Goal: Feedback & Contribution: Leave review/rating

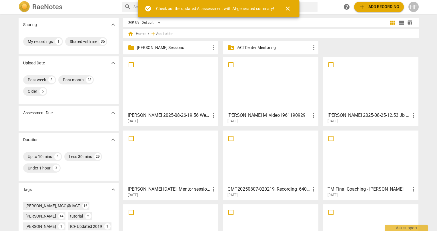
scroll to position [0, 0]
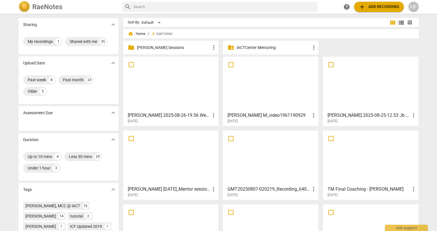
click at [167, 117] on h3 "[PERSON_NAME] 2025-08-26-19.56 Weekly [PERSON_NAME], [PERSON_NAME] - [DATE] 12-…" at bounding box center [169, 115] width 83 height 7
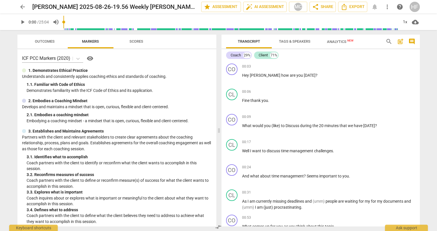
click at [21, 7] on span "arrow_back" at bounding box center [22, 6] width 7 height 7
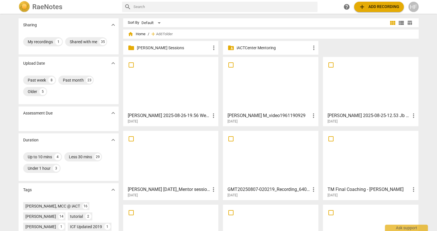
click at [277, 116] on h3 "[PERSON_NAME] M_video1961190929" at bounding box center [269, 115] width 83 height 7
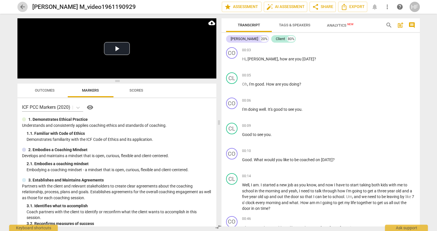
click at [21, 5] on span "arrow_back" at bounding box center [22, 6] width 7 height 7
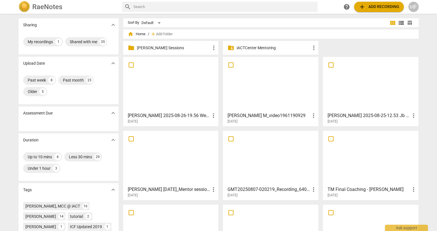
click at [340, 115] on h3 "[PERSON_NAME] 2025-08-25-12.53 Jb & Ac 8-19" at bounding box center [369, 115] width 83 height 7
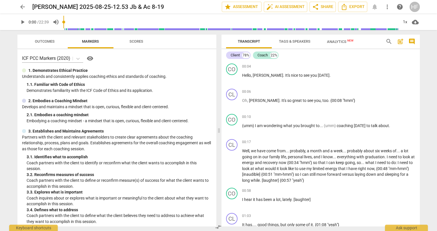
click at [19, 5] on span "arrow_back" at bounding box center [22, 6] width 7 height 7
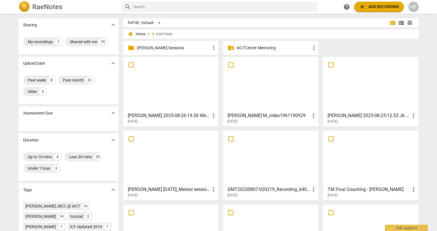
click at [159, 189] on h3 "[PERSON_NAME] [DATE]_Mentor session 4" at bounding box center [169, 189] width 83 height 7
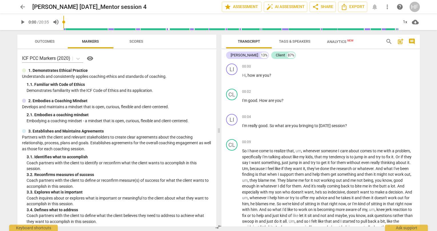
click at [22, 5] on span "arrow_back" at bounding box center [22, 6] width 7 height 7
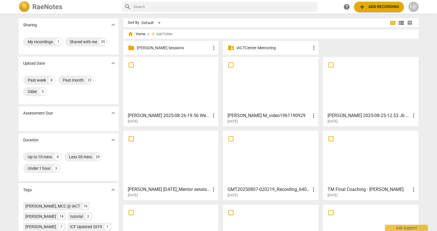
click at [263, 191] on h3 "GMT20250807-020219_Recording_640x360 - [PERSON_NAME]" at bounding box center [269, 189] width 83 height 7
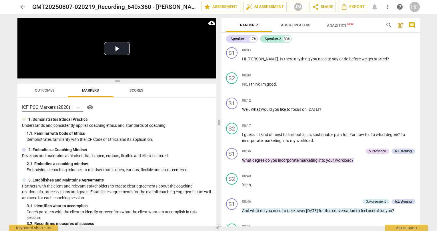
click at [24, 8] on span "arrow_back" at bounding box center [22, 6] width 7 height 7
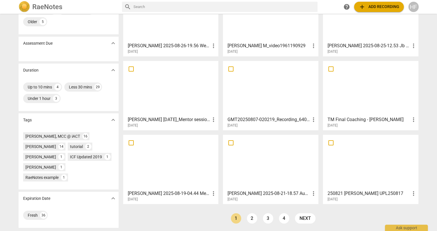
scroll to position [70, 0]
click at [248, 219] on link "2" at bounding box center [252, 218] width 10 height 10
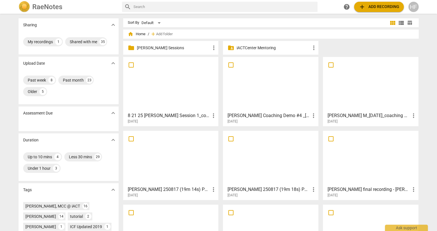
click at [164, 118] on h3 "8 21 25 [PERSON_NAME] Session 1_coaching [PERSON_NAME] Video_Recording_640x360" at bounding box center [169, 115] width 83 height 7
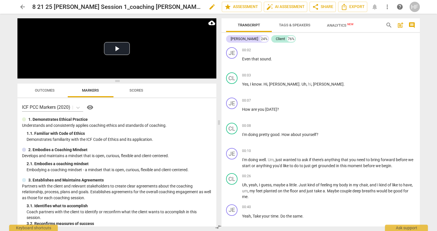
click at [209, 7] on span "edit" at bounding box center [212, 6] width 7 height 7
click at [19, 6] on span "arrow_back" at bounding box center [22, 6] width 10 height 7
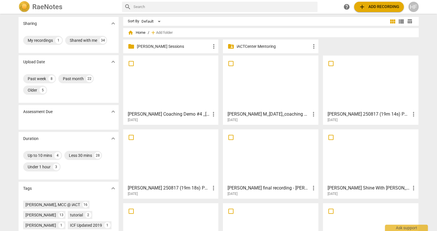
click at [178, 47] on p "[PERSON_NAME] Sessions" at bounding box center [174, 46] width 74 height 6
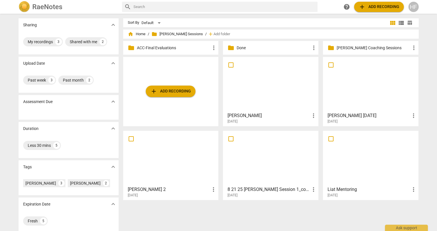
click at [272, 113] on h3 "[PERSON_NAME]" at bounding box center [269, 115] width 83 height 7
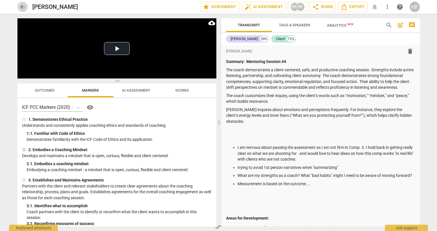
click at [24, 7] on span "arrow_back" at bounding box center [22, 6] width 7 height 7
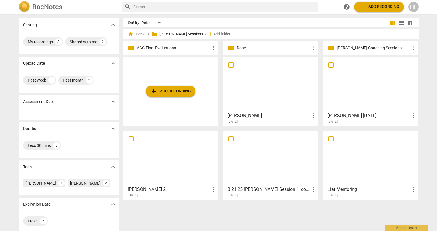
click at [258, 48] on p "Done" at bounding box center [274, 48] width 74 height 6
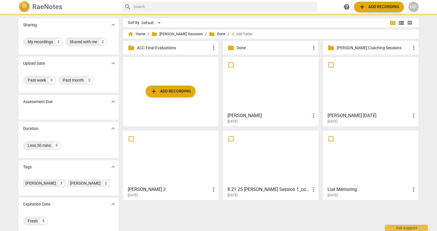
click at [258, 48] on p "Done" at bounding box center [274, 48] width 74 height 6
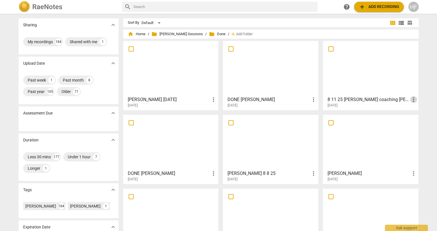
click at [413, 100] on span "more_vert" at bounding box center [413, 99] width 7 height 7
click at [418, 102] on li "Move" at bounding box center [420, 100] width 22 height 14
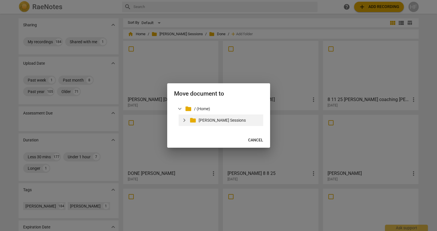
click at [201, 121] on p "[PERSON_NAME] Sessions" at bounding box center [230, 120] width 62 height 6
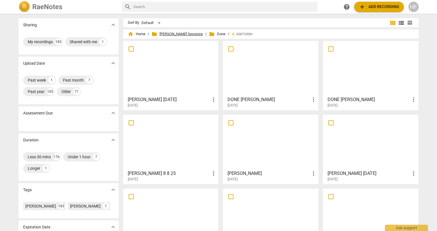
click at [180, 33] on span "folder Heidi Mentoring Sessions" at bounding box center [177, 34] width 51 height 6
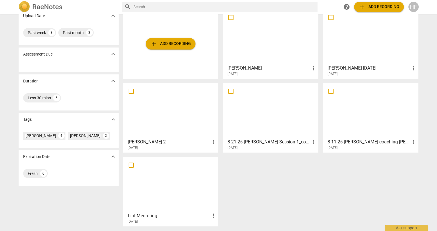
scroll to position [47, 0]
click at [365, 148] on div "[DATE]" at bounding box center [373, 147] width 90 height 5
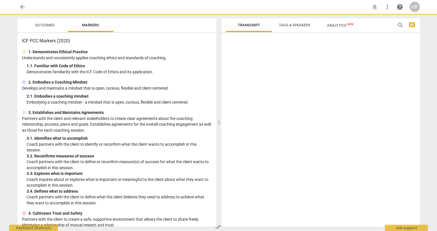
click at [365, 148] on div at bounding box center [321, 130] width 198 height 191
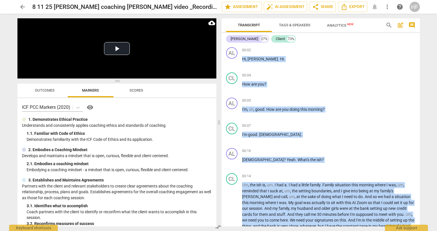
click at [365, 148] on div "00:10 + Add competency keyboard_arrow_right" at bounding box center [328, 151] width 173 height 6
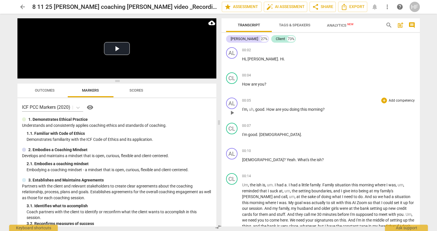
click at [313, 118] on div "00:05 + Add competency keyboard_arrow_right I'm , uh , good . How are you doing…" at bounding box center [328, 108] width 173 height 21
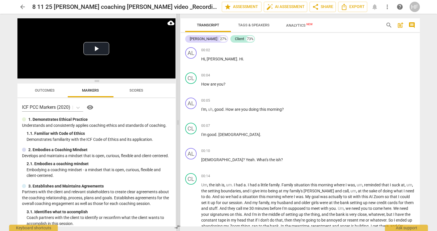
drag, startPoint x: 219, startPoint y: 123, endPoint x: 173, endPoint y: 122, distance: 46.0
click at [176, 122] on span at bounding box center [177, 122] width 3 height 217
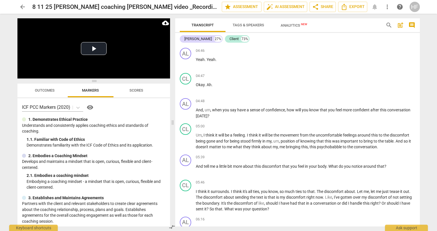
scroll to position [760, 0]
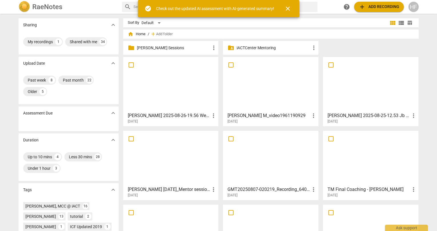
click at [187, 49] on p "[PERSON_NAME] Sessions" at bounding box center [174, 48] width 74 height 6
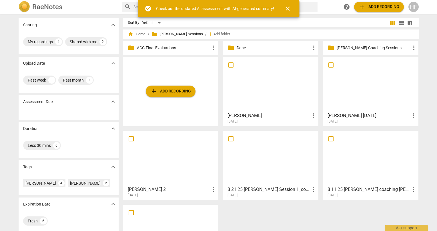
click at [238, 192] on h3 "8 21 25 [PERSON_NAME] Session 1_coaching [PERSON_NAME] Video_Recording_640x360" at bounding box center [269, 189] width 83 height 7
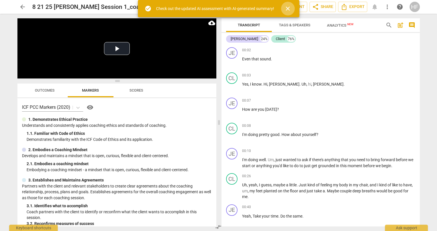
click at [289, 6] on span "close" at bounding box center [288, 8] width 7 height 7
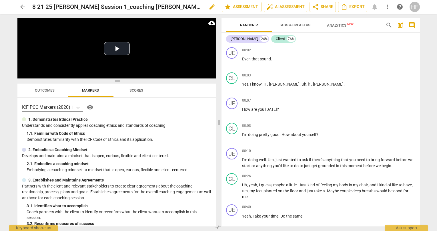
click at [154, 7] on h2 "8 21 25 [PERSON_NAME] Session 1_coaching [PERSON_NAME] Video_Recording_640x360" at bounding box center [117, 6] width 170 height 7
click at [210, 7] on span "edit" at bounding box center [212, 6] width 7 height 7
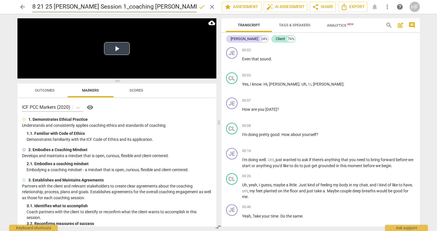
scroll to position [0, 50]
drag, startPoint x: 194, startPoint y: 7, endPoint x: 79, endPoint y: 6, distance: 114.4
click at [79, 6] on input "8 21 25 [PERSON_NAME] Session 1_coaching [PERSON_NAME] Video_Recording_640x360" at bounding box center [114, 6] width 164 height 11
drag, startPoint x: 83, startPoint y: 7, endPoint x: 83, endPoint y: 17, distance: 10.0
click at [83, 7] on input "8 21 25 [PERSON_NAME] Session 1" at bounding box center [114, 6] width 164 height 11
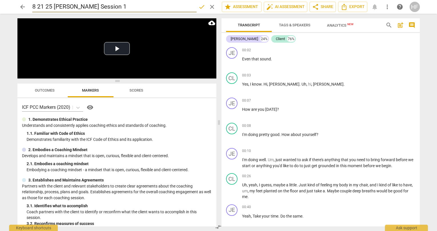
drag, startPoint x: 55, startPoint y: 7, endPoint x: 25, endPoint y: 7, distance: 29.7
click at [25, 7] on div "arrow_back 8 21 25 [PERSON_NAME] Session 1 done clear star Assessment auto_fix_…" at bounding box center [218, 6] width 403 height 11
click at [116, 9] on input "[PERSON_NAME] Session 1" at bounding box center [114, 6] width 164 height 11
type input "[PERSON_NAME] Session 1 A-CALC"
click at [200, 9] on span "done" at bounding box center [201, 6] width 7 height 7
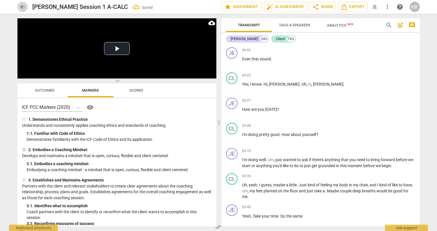
click at [21, 7] on span "arrow_back" at bounding box center [22, 6] width 7 height 7
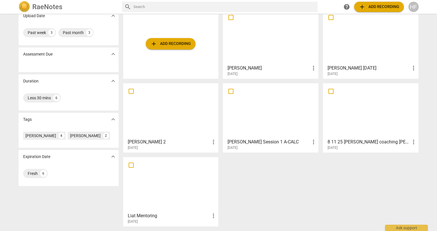
scroll to position [47, 0]
click at [394, 147] on div "[DATE]" at bounding box center [373, 147] width 90 height 5
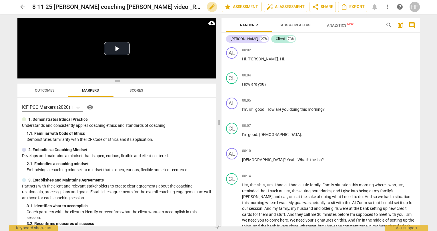
click at [209, 7] on span "edit" at bounding box center [212, 6] width 7 height 7
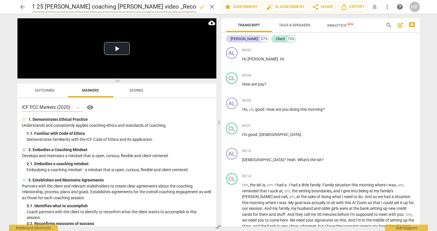
drag, startPoint x: 194, startPoint y: 7, endPoint x: 83, endPoint y: 9, distance: 110.7
click at [83, 9] on input "8 11 25 [PERSON_NAME] coaching [PERSON_NAME] video _Recording_640x360 copy" at bounding box center [114, 6] width 164 height 11
drag, startPoint x: 98, startPoint y: 7, endPoint x: 69, endPoint y: 8, distance: 29.2
click at [69, 8] on input "8 11 25 [PERSON_NAME] coaching" at bounding box center [114, 6] width 164 height 11
drag, startPoint x: 54, startPoint y: 7, endPoint x: 38, endPoint y: 6, distance: 16.0
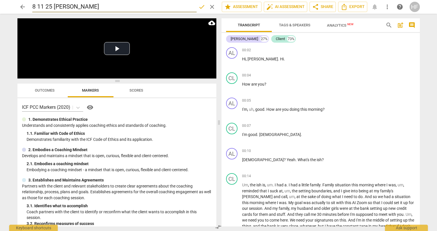
click at [26, 5] on div "arrow_back 8 11 25 [PERSON_NAME] done clear star Assessment auto_fix_high AI As…" at bounding box center [218, 6] width 403 height 11
click at [59, 7] on input "[PERSON_NAME]" at bounding box center [114, 6] width 164 height 11
type input "[PERSON_NAME] [DATE]"
click at [197, 8] on span "done" at bounding box center [202, 6] width 10 height 7
click at [25, 8] on span "arrow_back" at bounding box center [22, 6] width 7 height 7
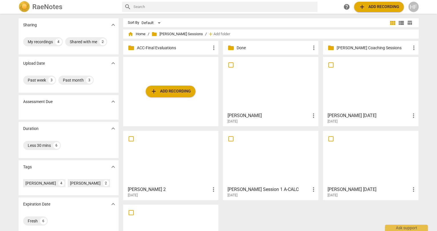
click at [351, 190] on h3 "[PERSON_NAME] [DATE]" at bounding box center [369, 189] width 83 height 7
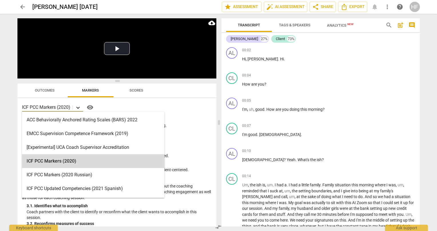
click at [79, 107] on icon at bounding box center [78, 108] width 6 height 6
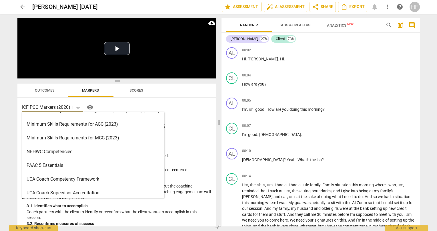
scroll to position [161, 0]
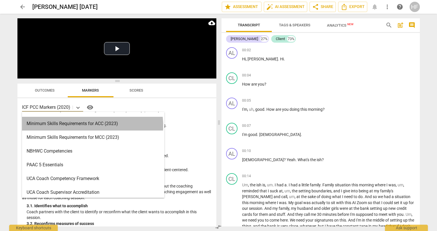
click at [84, 126] on div "Minimum Skills Requirements for ACC (2023)" at bounding box center [93, 124] width 142 height 14
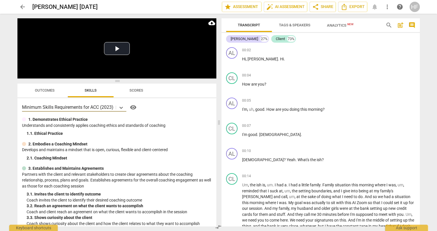
click at [403, 25] on span "post_add" at bounding box center [400, 25] width 7 height 7
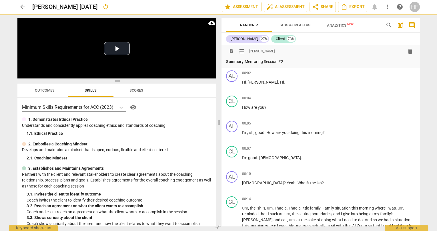
drag, startPoint x: 291, startPoint y: 61, endPoint x: 246, endPoint y: 63, distance: 44.9
click at [246, 63] on p "Summary: Mentoring Session #2" at bounding box center [320, 62] width 189 height 6
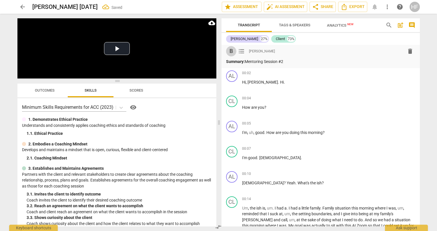
click at [232, 53] on span "format_bold" at bounding box center [231, 51] width 7 height 7
drag, startPoint x: 246, startPoint y: 62, endPoint x: 225, endPoint y: 62, distance: 21.7
click at [225, 62] on div "format_bold format_list_bulleted [PERSON_NAME] delete Summary: Mentoring Sessio…" at bounding box center [321, 56] width 198 height 23
click at [271, 63] on p "Mentoring Session #2" at bounding box center [320, 62] width 189 height 6
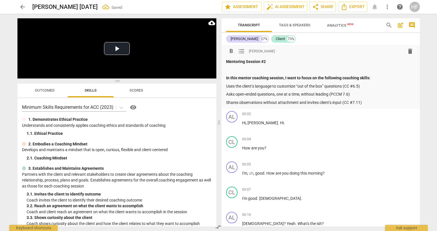
drag, startPoint x: 227, startPoint y: 85, endPoint x: 227, endPoint y: 91, distance: 6.6
click at [227, 85] on p "Uses the client’s language to customize “out of the box” questions (CC #6.5)" at bounding box center [320, 86] width 189 height 6
click at [243, 53] on span "format_list_bulleted" at bounding box center [241, 51] width 7 height 7
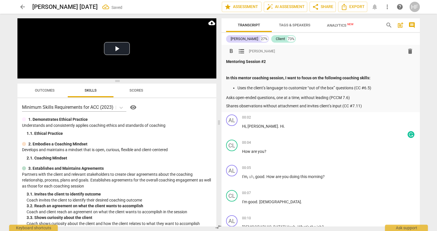
click at [227, 96] on p "Asks open-ended questions, one at a time, without leading (PCCM 7.6)" at bounding box center [320, 98] width 189 height 6
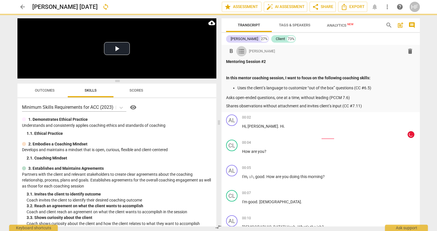
drag, startPoint x: 241, startPoint y: 51, endPoint x: 238, endPoint y: 83, distance: 32.2
click at [241, 51] on span "format_list_bulleted" at bounding box center [241, 51] width 7 height 7
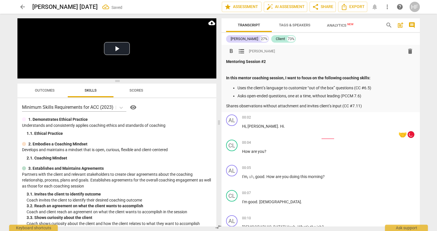
click at [227, 103] on p "Shares observations without attachment and invites client’s input (CC #7.11)" at bounding box center [320, 106] width 189 height 6
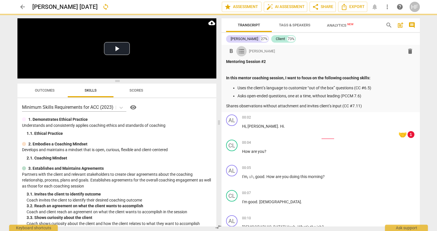
click at [241, 49] on span "format_list_bulleted" at bounding box center [241, 51] width 7 height 7
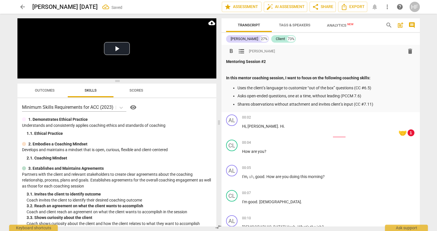
click at [380, 104] on p "Shares observations without attachment and invites client’s input (CC #7.11)" at bounding box center [327, 104] width 178 height 6
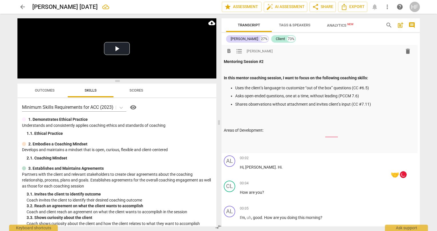
scroll to position [0, 6]
click at [262, 129] on p "Areas of Development:" at bounding box center [318, 130] width 189 height 6
click at [253, 129] on p "Areas of Development:" at bounding box center [318, 130] width 189 height 6
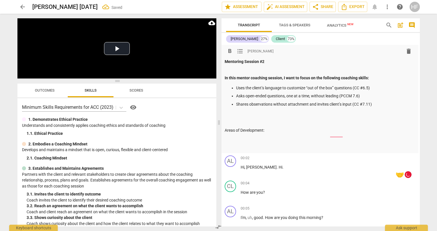
click at [238, 138] on p at bounding box center [319, 139] width 189 height 6
click at [247, 132] on p "Areas of Development:" at bounding box center [319, 130] width 189 height 6
click at [293, 117] on div "Mentoring Session #2 In this mentor coaching session, I want to focus on the fo…" at bounding box center [319, 104] width 189 height 91
click at [377, 105] on p "Shares observations without attachment and invites client’s input (CC #7.11)" at bounding box center [325, 104] width 178 height 6
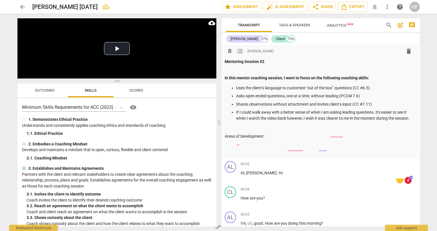
click at [247, 145] on p at bounding box center [319, 144] width 189 height 6
drag, startPoint x: 274, startPoint y: 135, endPoint x: 214, endPoint y: 135, distance: 60.6
click at [214, 135] on div "Play Video move_up Play Current Time 00:00 / Duration Time 21:23 Progress : 0.0…" at bounding box center [219, 122] width 412 height 217
click at [232, 54] on span "format_bold" at bounding box center [231, 51] width 7 height 7
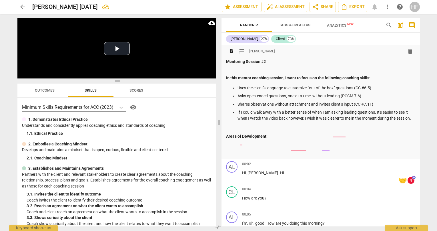
click at [270, 151] on p at bounding box center [320, 153] width 189 height 6
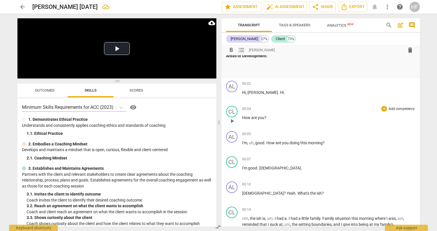
scroll to position [94, 0]
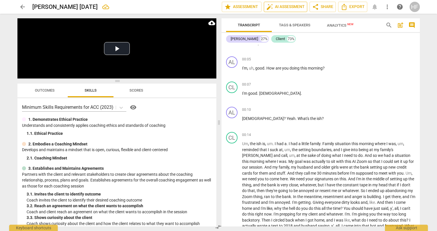
click at [291, 7] on span "auto_fix_high AI Assessment" at bounding box center [286, 6] width 38 height 7
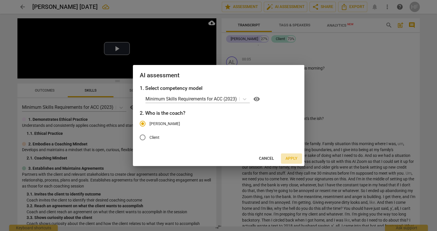
click at [295, 157] on span "Apply" at bounding box center [292, 159] width 12 height 6
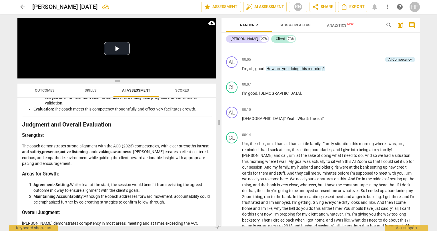
scroll to position [874, 0]
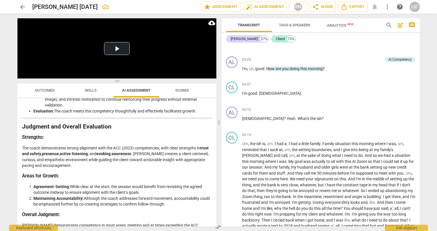
drag, startPoint x: 180, startPoint y: 186, endPoint x: 19, endPoint y: 159, distance: 162.8
click at [19, 159] on div "Disclaimer: AI can make mistakes. Consult a qualified mentor coach before actin…" at bounding box center [116, 162] width 199 height 128
copy div "Areas for Growth: Agreement-Setting: While clear at the start, the session woul…"
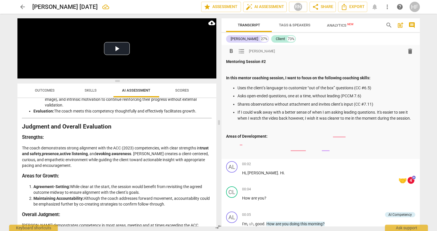
scroll to position [0, 0]
drag, startPoint x: 271, startPoint y: 137, endPoint x: 223, endPoint y: 137, distance: 48.3
click at [223, 137] on div "format_bold format_list_bulleted [PERSON_NAME] delete Mentoring Session #2 In t…" at bounding box center [321, 102] width 198 height 114
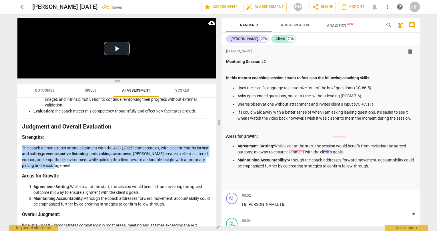
drag, startPoint x: 74, startPoint y: 148, endPoint x: 22, endPoint y: 130, distance: 54.8
click at [21, 130] on div "Disclaimer: AI can make mistakes. Consult a qualified mentor coach before actin…" at bounding box center [116, 162] width 199 height 128
copy p "The coach demonstrates strong alignment with the ACC (2023) competencies, with …"
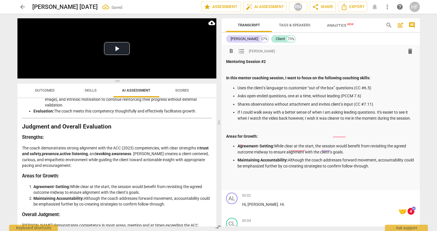
click at [265, 67] on p at bounding box center [320, 70] width 189 height 6
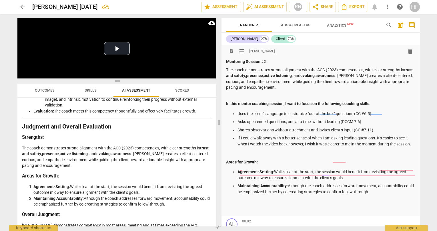
click at [339, 69] on p "The coach demonstrates strong alignment with the ACC (2023) competencies, with …" at bounding box center [320, 78] width 189 height 23
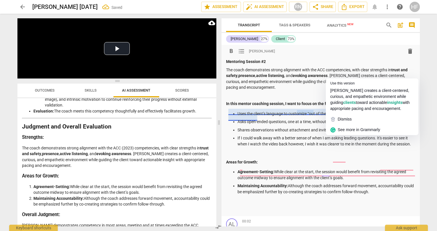
click at [281, 83] on p "The coach demonstrates strong alignment with the ACC competencies, with clear s…" at bounding box center [320, 78] width 189 height 23
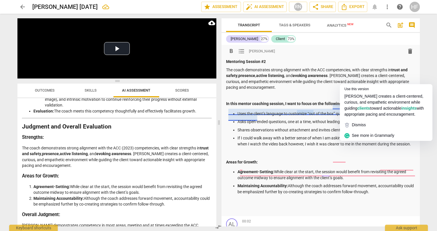
drag, startPoint x: 337, startPoint y: 77, endPoint x: 335, endPoint y: 81, distance: 4.2
click at [336, 77] on p "The coach demonstrates strong alignment with the ACC competencies, with clear s…" at bounding box center [320, 78] width 189 height 23
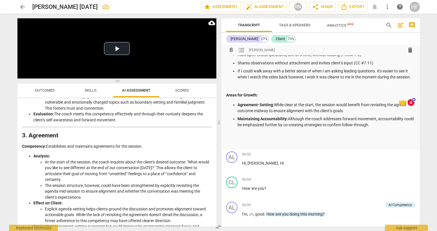
scroll to position [72, 0]
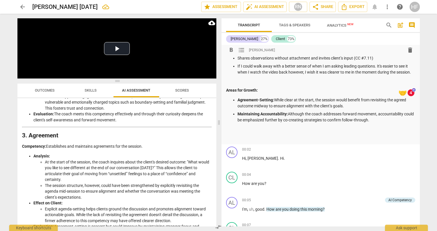
click at [250, 135] on p at bounding box center [320, 138] width 189 height 6
click at [321, 144] on div "AL play_arrow pause 00:02 + Add competency keyboard_arrow_right Hi , [PERSON_NA…" at bounding box center [321, 156] width 198 height 25
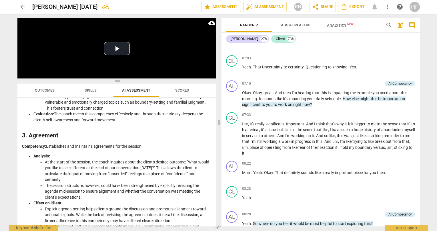
scroll to position [999, 0]
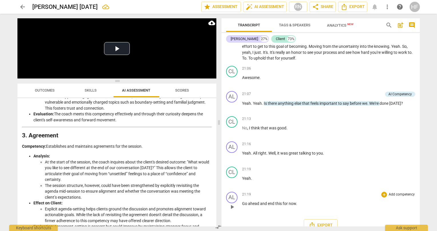
click at [244, 201] on div "AL play_arrow pause 21:19 + Add competency keyboard_arrow_right Go ahead and en…" at bounding box center [321, 201] width 198 height 25
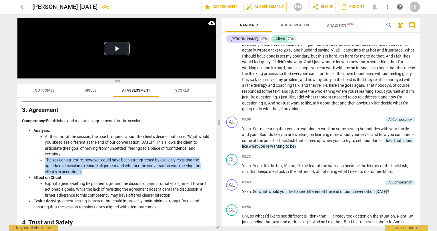
drag, startPoint x: 83, startPoint y: 166, endPoint x: 44, endPoint y: 156, distance: 40.6
click at [44, 156] on ul "At the start of the session, the coach inquires about the client's desired outc…" at bounding box center [122, 154] width 178 height 41
copy li "The session structure, however, could have been strengthened by explicitly revi…"
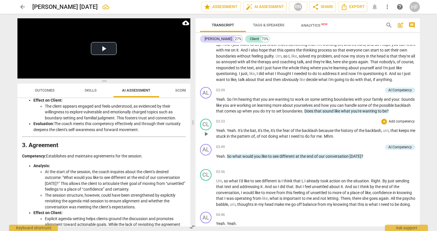
drag, startPoint x: 219, startPoint y: 124, endPoint x: 209, endPoint y: 130, distance: 11.7
click at [192, 124] on span at bounding box center [192, 122] width 3 height 217
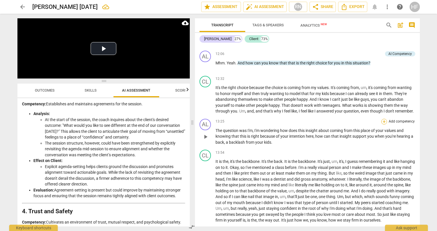
click at [382, 124] on div "+" at bounding box center [384, 122] width 6 height 6
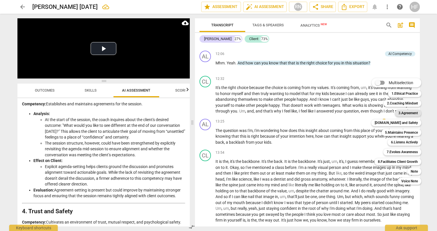
click at [409, 112] on b "3.Agreement" at bounding box center [408, 113] width 19 height 7
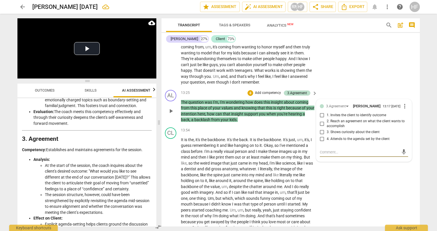
click at [322, 120] on input "2. Reach an agreement on what the client wants to accomplish" at bounding box center [322, 123] width 9 height 7
checkbox input "true"
click at [332, 149] on textarea at bounding box center [359, 151] width 79 height 5
paste textarea "The session structure, however, could have been strengthened by explicitly revi…"
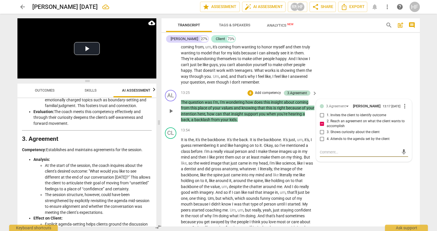
type textarea "The session structure, however, could have been strengthened by explicitly revi…"
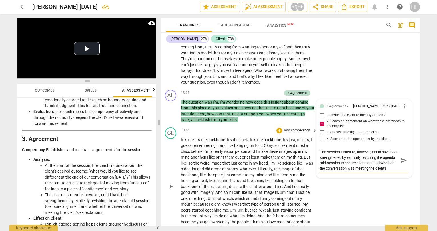
drag, startPoint x: 327, startPoint y: 149, endPoint x: 314, endPoint y: 145, distance: 14.1
click at [314, 145] on div "format_bold format_list_bulleted [PERSON_NAME] delete Mentoring Session #2 The …" at bounding box center [291, 135] width 259 height 181
type textarea "Y strengthened by explicitly revisiting the agenda mid-session to ensure alignm…"
type textarea "Yo strengthened by explicitly revisiting the agenda mid-session to ensure align…"
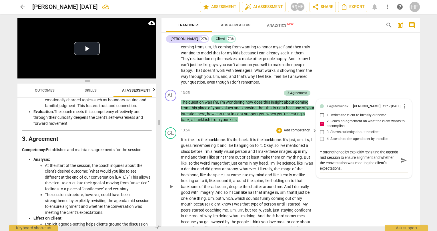
type textarea "Yo strengthened by explicitly revisiting the agenda mid-session to ensure align…"
type textarea "You strengthened by explicitly revisiting the agenda mid-session to ensure alig…"
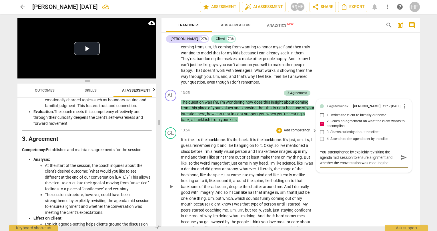
type textarea "You c strengthened by explicitly revisiting the agenda mid-session to ensure al…"
type textarea "You ca strengthened by explicitly revisiting the agenda mid-session to ensure a…"
type textarea "You can strengthened by explicitly revisiting the agenda mid-session to ensure …"
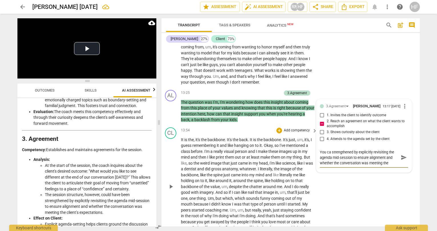
type textarea "You can strengthened by explicitly revisiting the agenda mid-session to ensure …"
type textarea "You can s strengthened by explicitly revisiting the agenda mid-session to ensur…"
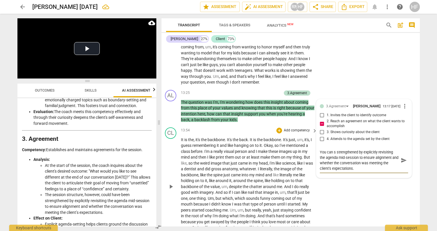
type textarea "You can strengthened by explicitly revisiting the agenda mid-session to ensure …"
drag, startPoint x: 354, startPoint y: 144, endPoint x: 353, endPoint y: 153, distance: 8.9
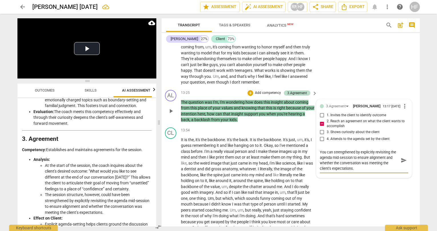
click at [354, 149] on textarea "You can strengthened by explicitly revisiting the agenda mid-session to ensure …" at bounding box center [359, 160] width 79 height 22
type textarea "You can strengthened- by explicitly revisiting the agenda mid-session to ensure…"
type textarea "You can strengthened by explicitly revisiting the agenda mid-session to ensure …"
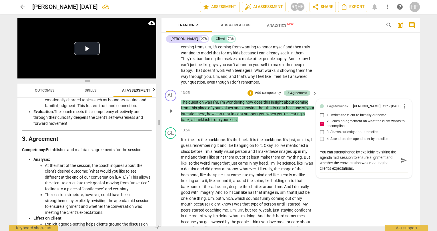
type textarea "You can strengthene by explicitly revisiting the agenda mid-session to ensure a…"
type textarea "You can strengthen by explicitly revisiting the agenda mid-session to ensure al…"
type textarea "You can strengthe by explicitly revisiting the agenda mid-session to ensure ali…"
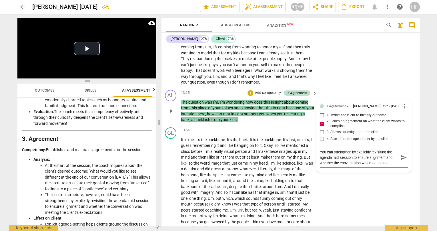
type textarea "You can strengthe by explicitly revisiting the agenda mid-session to ensure ali…"
type textarea "You can strengthen by explicitly revisiting the agenda mid-session to ensure al…"
drag, startPoint x: 387, startPoint y: 144, endPoint x: 357, endPoint y: 144, distance: 30.0
click at [357, 149] on textarea "You can strengthen by explicitly revisiting the agenda mid-session to ensure al…" at bounding box center [359, 157] width 79 height 16
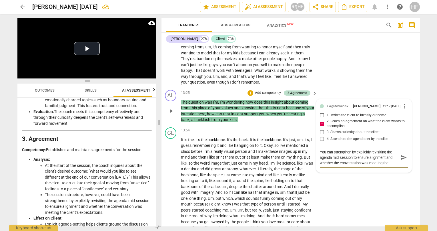
type textarea "You can strengthen by the agenda mid-session to ensure alignment and whether th…"
type textarea "You can strengthen b the agenda mid-session to ensure alignment and whether the…"
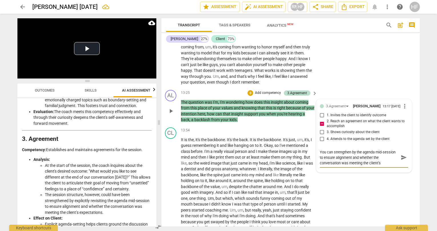
type textarea "You can strengthen b the agenda mid-session to ensure alignment and whether the…"
type textarea "You can strengthen the agenda mid-session to ensure alignment and whether the c…"
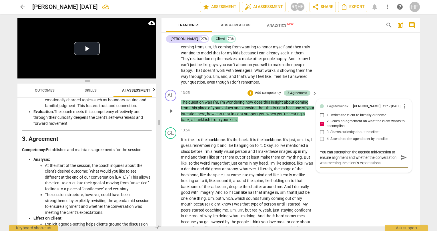
type textarea "You can strengthe the agenda mid-session to ensure alignment and whether the co…"
type textarea "You can strengthen the agenda mid-session to ensure alignment and whether the c…"
click at [357, 156] on textarea "You can strengthen the agenda mid-session to ensure alignment and whether the c…" at bounding box center [359, 157] width 79 height 16
type textarea "You can strengthen the agenda mid-session to ensure alignment and whether the c…"
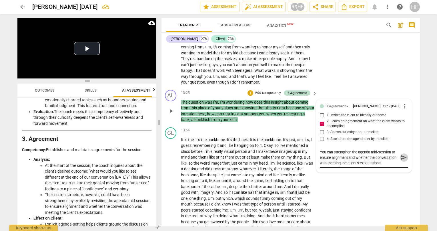
click at [405, 154] on span "send" at bounding box center [404, 157] width 8 height 7
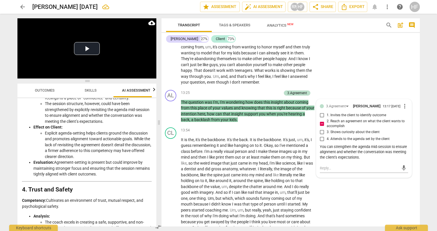
scroll to position [396, 0]
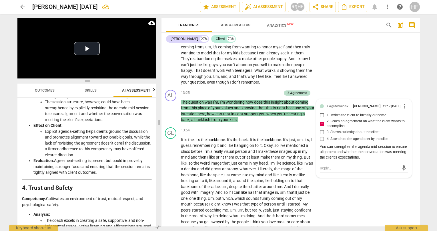
drag, startPoint x: 55, startPoint y: 157, endPoint x: 115, endPoint y: 169, distance: 60.6
click at [115, 169] on li "Evaluation: Agreement-setting is present but could improve by maintaining stron…" at bounding box center [92, 167] width 118 height 18
click at [121, 185] on h2 "4. Trust and Safety" at bounding box center [87, 188] width 130 height 6
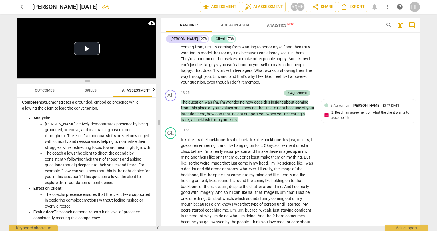
scroll to position [646, 0]
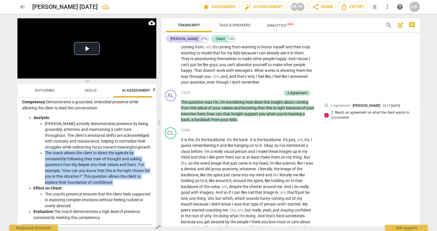
drag, startPoint x: 45, startPoint y: 145, endPoint x: 110, endPoint y: 168, distance: 68.5
click at [122, 173] on li "The coach allows the client to direct the agenda by consistently following thei…" at bounding box center [98, 167] width 107 height 35
copy li "The coach allows the client to direct the agenda by consistently following thei…"
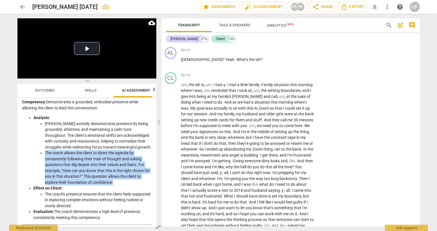
scroll to position [184, 1]
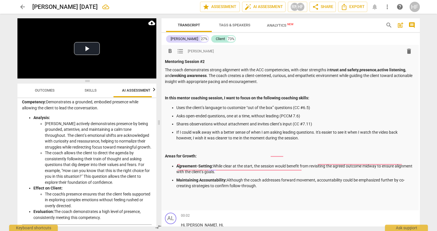
click at [307, 81] on p "The coach demonstrates strong alignment with the ACC competencies, with clear s…" at bounding box center [289, 76] width 249 height 18
click at [281, 81] on p "The coach demonstrates strong alignment with the ACC competencies, with clear s…" at bounding box center [289, 76] width 249 height 18
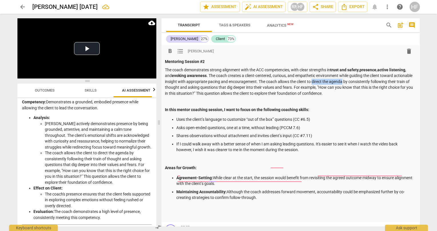
drag, startPoint x: 361, startPoint y: 81, endPoint x: 332, endPoint y: 81, distance: 29.7
click at [332, 81] on p "The coach demonstrates strong alignment with the ACC competencies, with clear s…" at bounding box center [289, 81] width 249 height 29
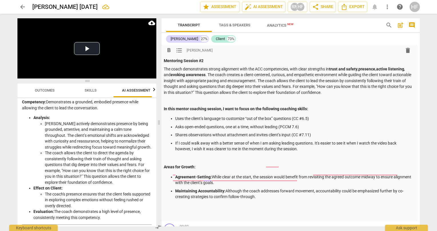
scroll to position [1, 5]
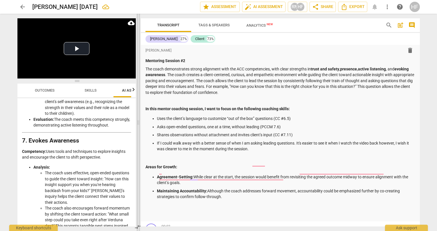
drag, startPoint x: 159, startPoint y: 123, endPoint x: 139, endPoint y: 124, distance: 20.6
click at [139, 124] on span at bounding box center [138, 122] width 3 height 217
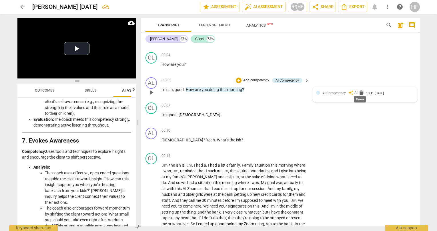
click at [359, 90] on span "delete" at bounding box center [362, 93] width 6 height 6
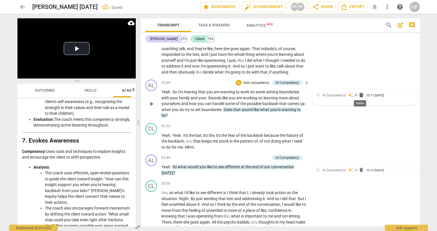
click at [359, 92] on span "delete" at bounding box center [362, 95] width 6 height 6
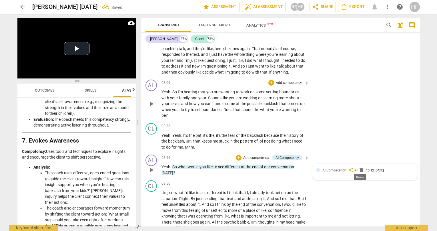
click at [359, 167] on span "delete" at bounding box center [362, 170] width 6 height 6
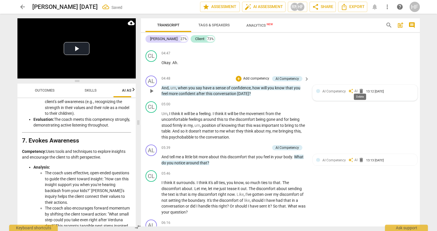
click at [361, 88] on span "delete" at bounding box center [362, 91] width 6 height 6
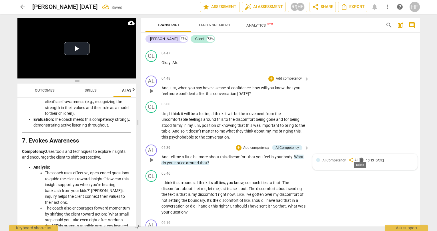
click at [359, 157] on span "delete" at bounding box center [362, 160] width 6 height 6
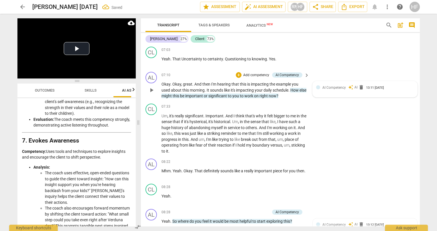
click at [361, 81] on div "AI Competency auto_awesome AI delete 13:11 [DATE]" at bounding box center [365, 89] width 104 height 16
click at [359, 85] on span "delete" at bounding box center [362, 88] width 6 height 6
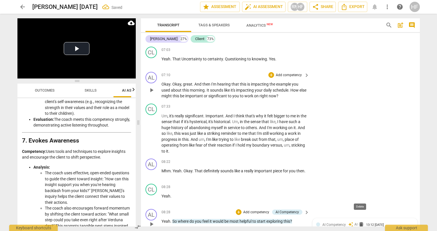
click at [361, 221] on span "delete" at bounding box center [362, 224] width 6 height 6
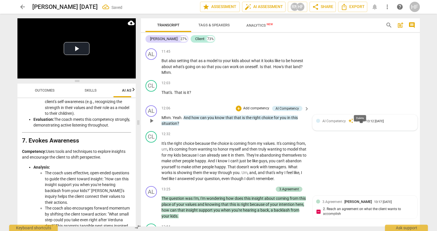
click at [359, 118] on span "delete" at bounding box center [362, 121] width 6 height 6
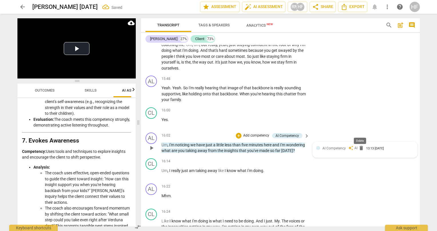
click at [361, 145] on span "delete" at bounding box center [362, 148] width 6 height 6
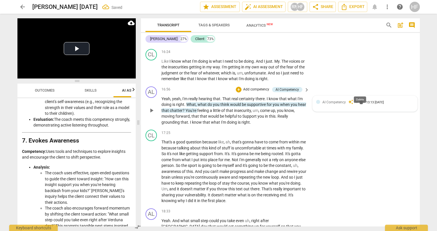
click at [360, 99] on span "delete" at bounding box center [362, 102] width 6 height 6
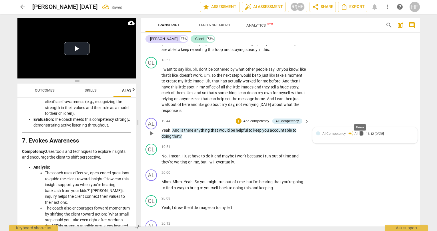
click at [360, 127] on div "AI Competency auto_awesome AI delete 13:12 [DATE]" at bounding box center [365, 135] width 104 height 16
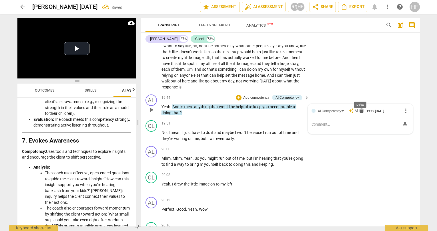
click at [361, 108] on span "delete" at bounding box center [362, 111] width 6 height 6
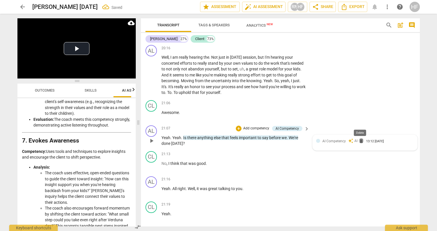
click at [359, 138] on span "delete" at bounding box center [362, 141] width 6 height 6
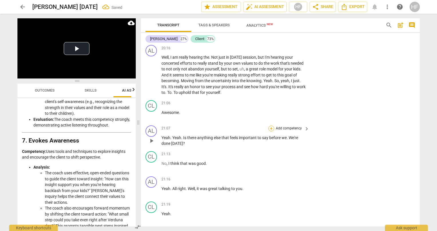
click at [272, 126] on div "+" at bounding box center [272, 129] width 6 height 6
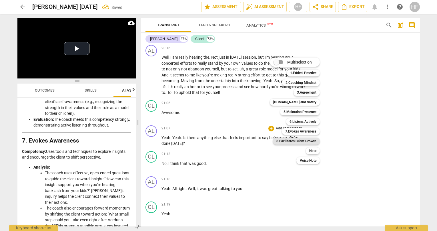
click at [315, 141] on b "8.Facilitates Client Growth" at bounding box center [297, 141] width 40 height 7
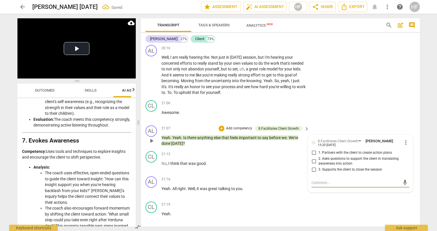
click at [315, 166] on input "3. Supports the client to close the session" at bounding box center [313, 169] width 9 height 7
checkbox input "true"
click at [359, 199] on div "CL play_arrow pause 21:19 + Add competency keyboard_arrow_right Yeah ." at bounding box center [280, 211] width 279 height 25
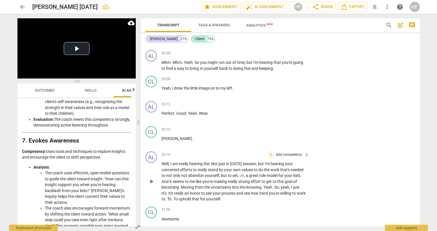
click at [271, 152] on div "+" at bounding box center [272, 155] width 6 height 6
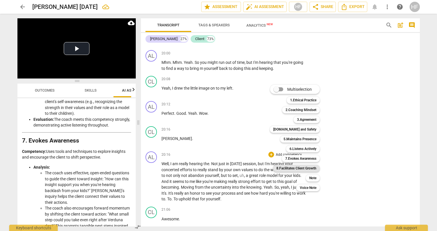
click at [314, 168] on b "8.Facilitates Client Growth" at bounding box center [297, 168] width 40 height 7
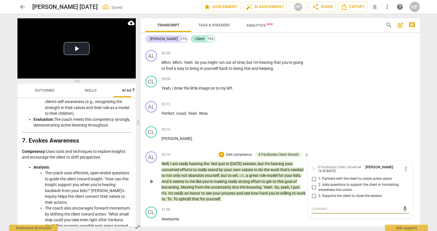
click at [403, 165] on span "more_vert" at bounding box center [406, 168] width 7 height 7
click at [408, 165] on li "Delete" at bounding box center [411, 162] width 20 height 11
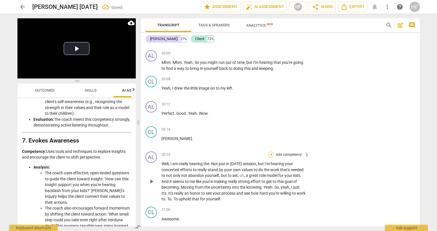
click at [270, 152] on div "+" at bounding box center [272, 155] width 6 height 6
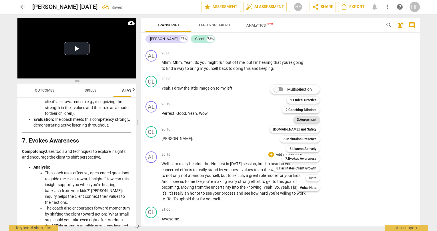
click at [310, 120] on b "3.Agreement" at bounding box center [306, 119] width 19 height 7
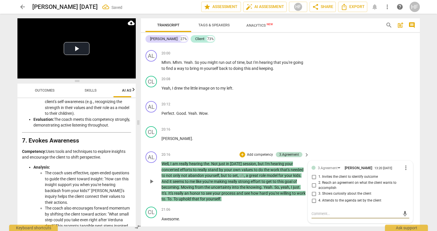
click at [404, 164] on span "more_vert" at bounding box center [406, 167] width 7 height 7
click at [406, 163] on li "Delete" at bounding box center [411, 161] width 20 height 11
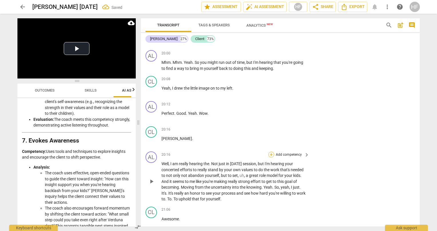
click at [270, 152] on div "+" at bounding box center [272, 155] width 6 height 6
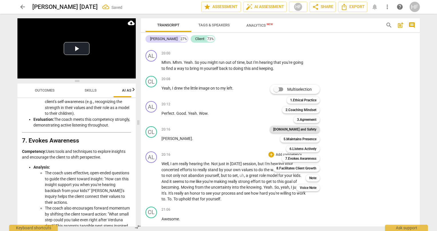
click at [312, 128] on b "[DOMAIN_NAME] and Safety" at bounding box center [294, 129] width 43 height 7
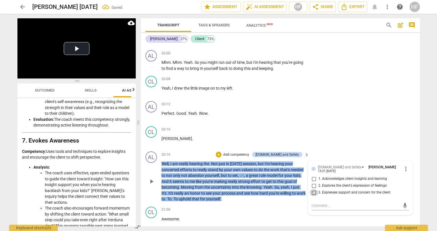
click at [315, 189] on input "3. Expresses support and concern for the client" at bounding box center [313, 192] width 9 height 7
checkbox input "true"
click at [333, 124] on div "CL play_arrow pause 20:16 + Add competency keyboard_arrow_right [PERSON_NAME] ." at bounding box center [280, 136] width 279 height 25
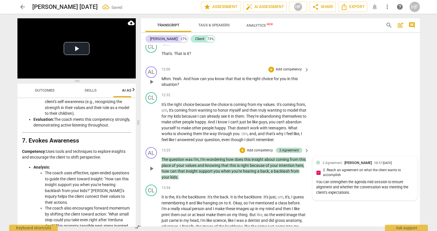
click at [351, 160] on div "3.Agreement [PERSON_NAME] 13:[PHONE_NUMBER][DATE] 2. Reach an agreement on what…" at bounding box center [365, 178] width 98 height 37
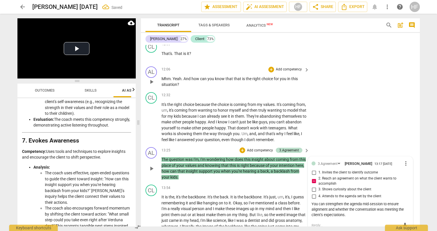
click at [313, 193] on input "4. Attends to the agenda set by the client" at bounding box center [313, 196] width 9 height 7
checkbox input "true"
click at [313, 178] on input "2. Reach an agreement on what the client wants to accomplish" at bounding box center [313, 181] width 9 height 7
checkbox input "false"
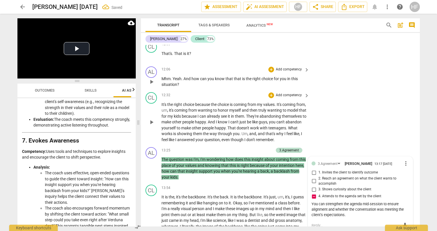
click at [343, 127] on div "CL play_arrow pause 12:32 + Add competency keyboard_arrow_right It's the right …" at bounding box center [280, 117] width 279 height 55
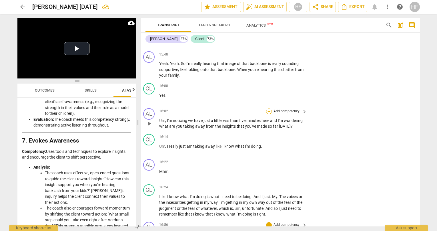
click at [266, 108] on div "+" at bounding box center [269, 111] width 6 height 6
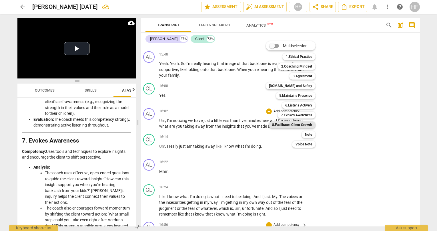
click at [303, 124] on b "8.Facilitates Client Growth" at bounding box center [292, 124] width 40 height 7
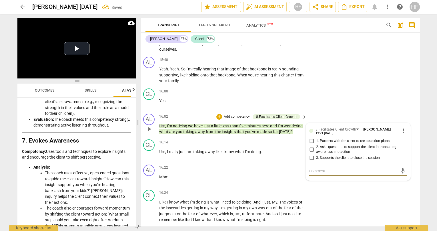
click at [309, 146] on input "2. Asks questions to support the client in translating awareness into action" at bounding box center [311, 149] width 9 height 7
checkbox input "true"
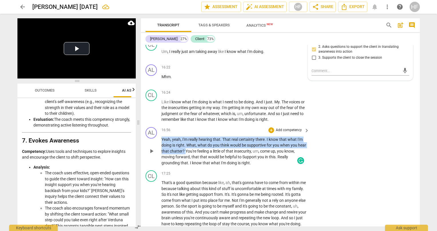
drag, startPoint x: 193, startPoint y: 138, endPoint x: 159, endPoint y: 129, distance: 35.9
click at [159, 129] on div "AL play_arrow pause 16:56 + Add competency keyboard_arrow_right Yeah , yeah , I…" at bounding box center [280, 146] width 279 height 43
click at [206, 133] on icon "button" at bounding box center [205, 133] width 2 height 2
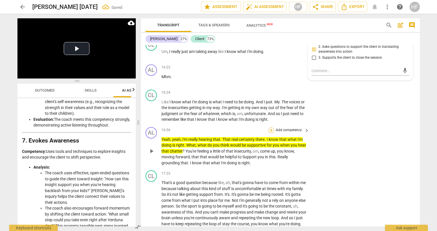
click at [270, 127] on div "+" at bounding box center [272, 130] width 6 height 6
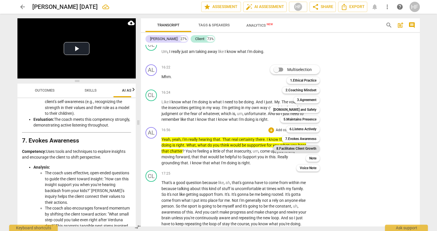
click at [308, 149] on b "8.Facilitates Client Growth" at bounding box center [297, 148] width 40 height 7
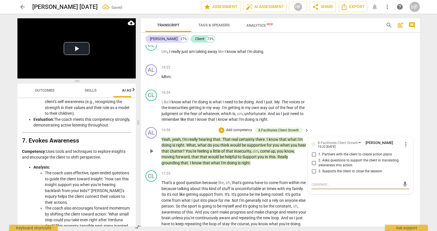
click at [315, 151] on input "1. Partners with the client to create action plans" at bounding box center [313, 154] width 9 height 7
checkbox input "true"
click at [319, 182] on textarea at bounding box center [356, 184] width 88 height 5
type textarea "S"
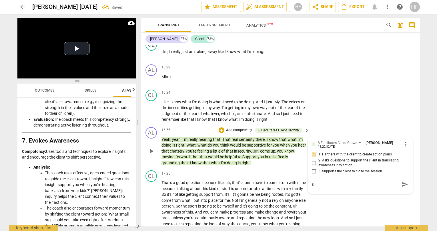
type textarea "St"
type textarea "Sta"
type textarea "Stac"
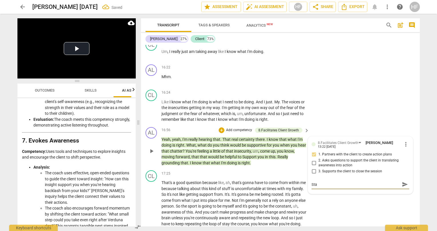
type textarea "Stac"
type textarea "Stack"
type textarea "Stacki"
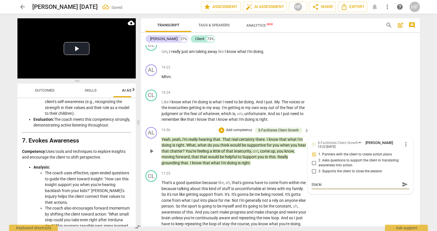
type textarea "Stackin"
type textarea "Stacking"
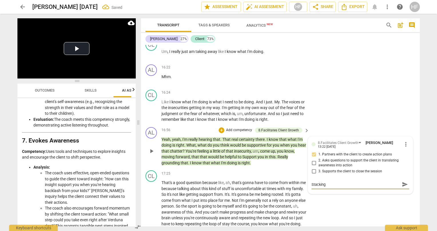
type textarea "Stacking"
type textarea "Stacking q"
type textarea "Stacking qu"
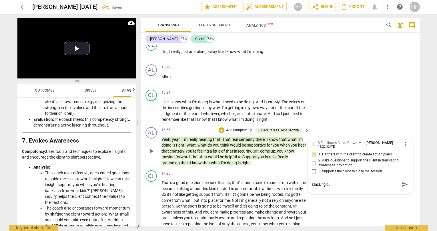
type textarea "Stacking que"
type textarea "Stacking ques"
type textarea "Stacking quest"
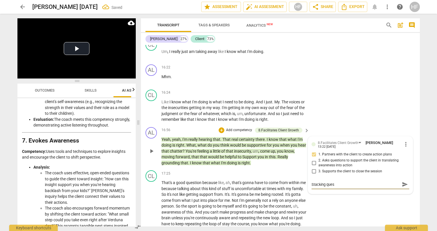
type textarea "Stacking quest"
type textarea "Stacking questi"
type textarea "Stacking questio"
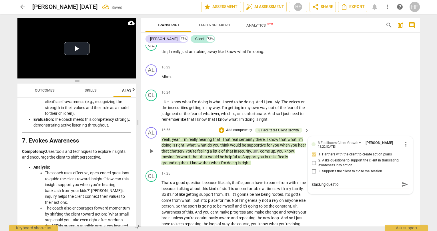
type textarea "Stacking question"
type textarea "Stacking questions"
click at [403, 181] on span "send" at bounding box center [405, 184] width 6 height 6
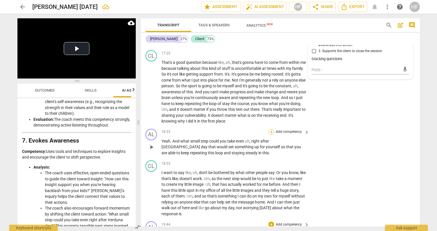
click at [269, 129] on div "+" at bounding box center [272, 132] width 6 height 6
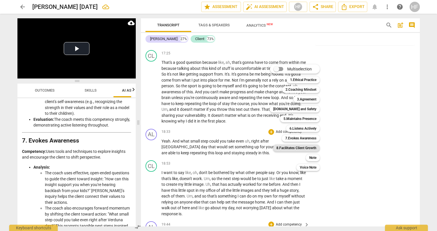
click at [310, 146] on b "8.Facilitates Client Growth" at bounding box center [297, 147] width 40 height 7
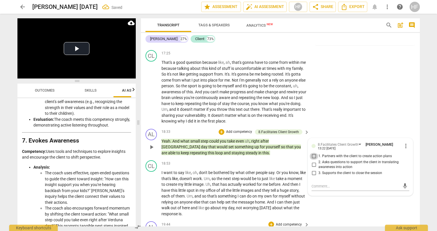
click at [315, 153] on input "1. Partners with the client to create action plans" at bounding box center [313, 156] width 9 height 7
checkbox input "true"
click at [221, 129] on div "+" at bounding box center [222, 132] width 6 height 6
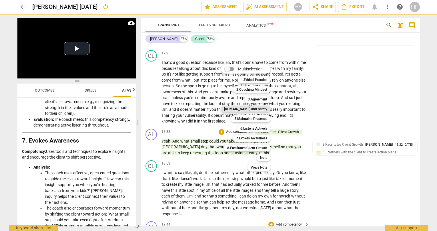
click at [261, 109] on b "[DOMAIN_NAME] and Safety" at bounding box center [245, 109] width 43 height 7
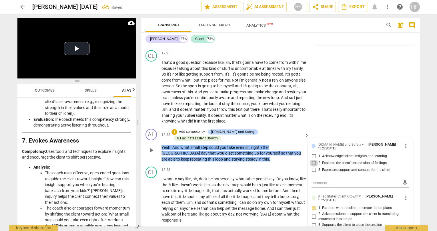
click at [315, 160] on input "2. Explores the client's expression of feelings" at bounding box center [313, 163] width 9 height 7
checkbox input "true"
click at [177, 129] on div "+" at bounding box center [175, 132] width 6 height 6
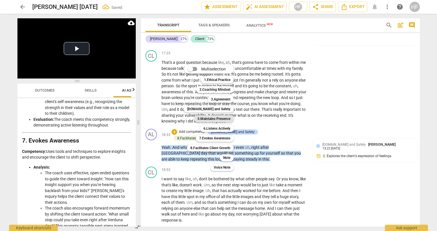
click at [223, 119] on b "5.Maintains Presence" at bounding box center [214, 118] width 33 height 7
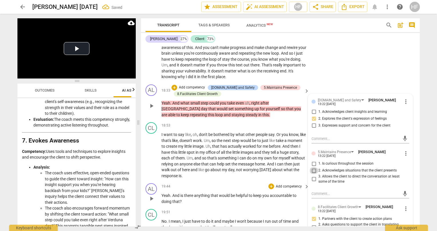
click at [315, 167] on input "2. Acknowledges situations that the client presents" at bounding box center [313, 170] width 9 height 7
checkbox input "true"
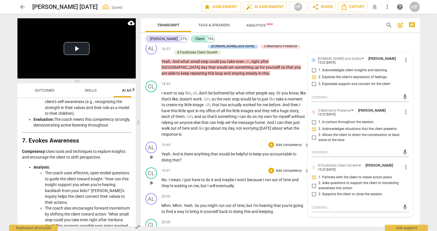
click at [233, 165] on div "CL play_arrow pause 19:51 + Add competency keyboard_arrow_right No . I mean , I…" at bounding box center [280, 178] width 279 height 26
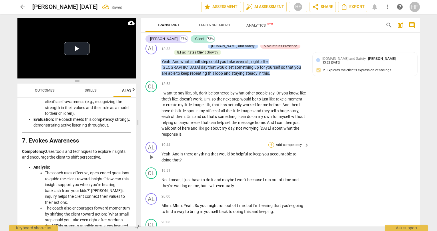
click at [271, 142] on div "+" at bounding box center [272, 145] width 6 height 6
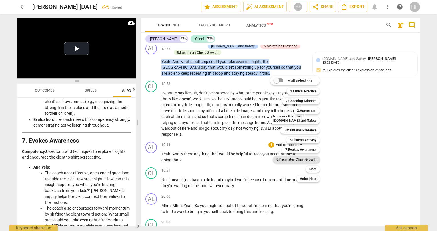
click at [305, 160] on b "8.Facilitates Client Growth" at bounding box center [297, 159] width 40 height 7
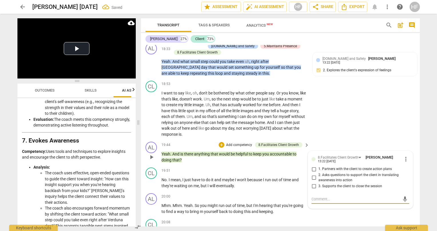
click at [313, 166] on input "1. Partners with the client to create action plans" at bounding box center [313, 169] width 9 height 7
checkbox input "true"
drag, startPoint x: 319, startPoint y: 190, endPoint x: 318, endPoint y: 186, distance: 3.5
click at [319, 189] on div "8.Facilitates Client Growth [PERSON_NAME] 13:22 [DATE] more_vert 1. Partners wi…" at bounding box center [360, 179] width 104 height 57
click at [319, 196] on textarea at bounding box center [356, 198] width 88 height 5
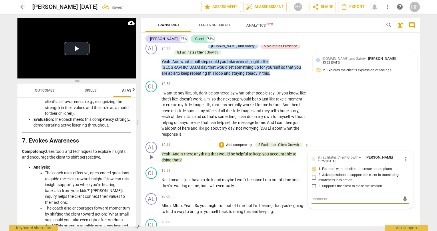
type textarea "P"
type textarea "PC"
type textarea "PCC"
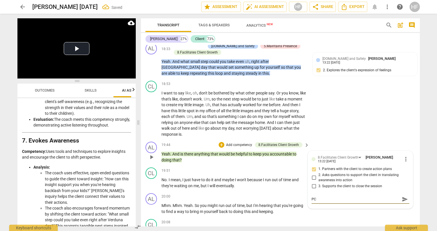
type textarea "PCC"
type textarea "PCC M"
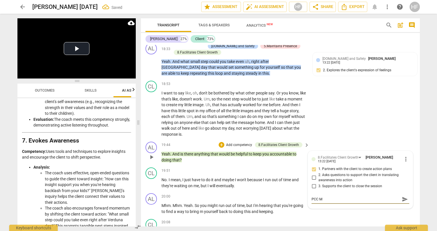
type textarea "PCC Ma"
type textarea "PCC Mat"
type textarea "PCC Ma"
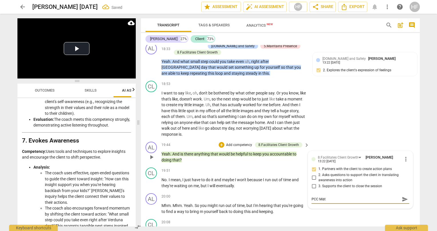
type textarea "PCC Ma"
type textarea "PCC Mar"
type textarea "PCC Mark"
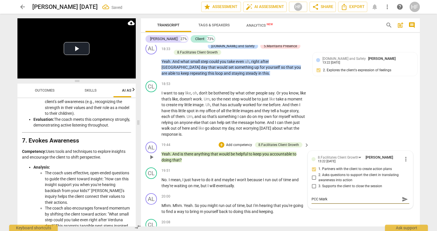
type textarea "PCC Marke"
type textarea "PCC Marker"
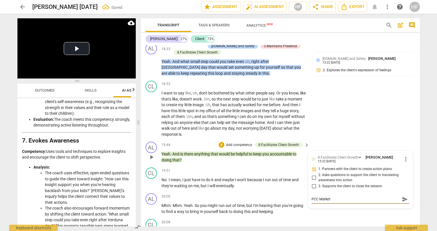
type textarea "PCC Marker"
type textarea "PCC Marker 8"
type textarea "PCC Marker 8."
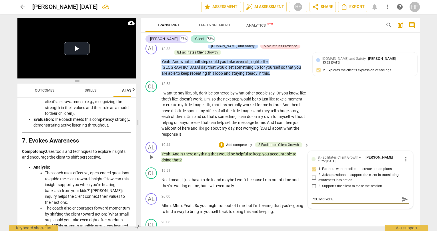
type textarea "PCC Marker 8.7"
type textarea "PCC Marker 8.7 :"
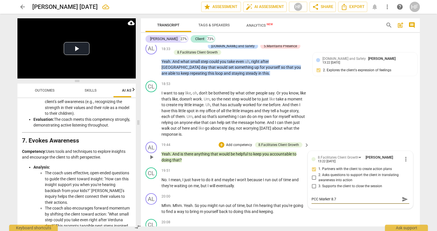
type textarea "PCC Marker 8.7 :"
type textarea "PCC Marker 8.7 :)"
click at [402, 196] on span "send" at bounding box center [405, 199] width 6 height 6
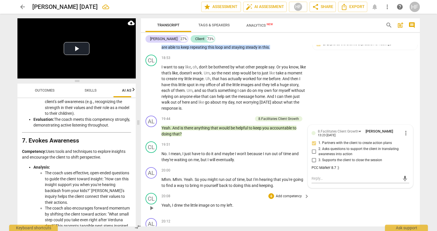
scroll to position [1974, 0]
click at [270, 167] on div "+" at bounding box center [272, 170] width 6 height 6
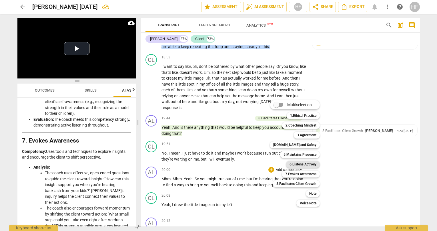
click at [311, 163] on b "6.Listens Actively" at bounding box center [303, 164] width 27 height 7
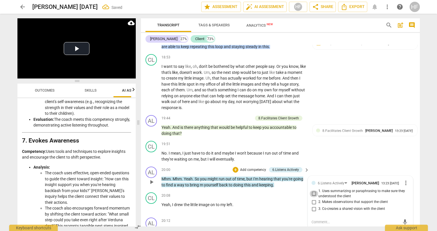
click at [312, 190] on input "1. Uses summarizing or paraphrasing to make sure they understood the client" at bounding box center [313, 193] width 9 height 7
checkbox input "true"
click at [325, 164] on div "AL play_arrow pause 20:00 + Add competency 6.Listens Actively keyboard_arrow_ri…" at bounding box center [280, 177] width 279 height 26
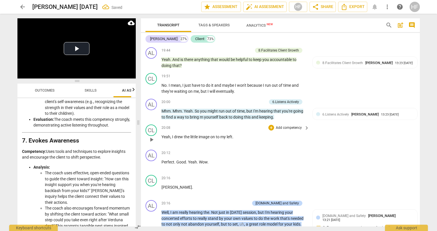
scroll to position [2044, 0]
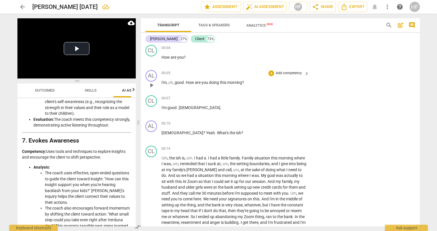
click at [51, 91] on span "Outcomes" at bounding box center [45, 90] width 20 height 4
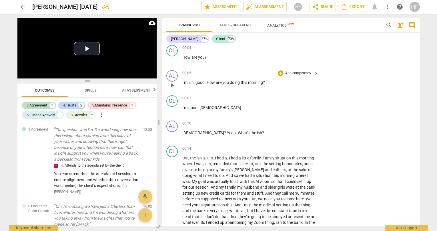
drag, startPoint x: 141, startPoint y: 124, endPoint x: 139, endPoint y: 116, distance: 8.3
click at [160, 122] on span at bounding box center [159, 122] width 3 height 217
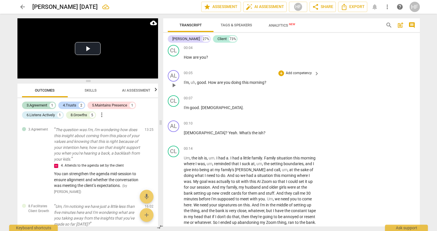
click at [88, 94] on span "Skills" at bounding box center [91, 91] width 26 height 8
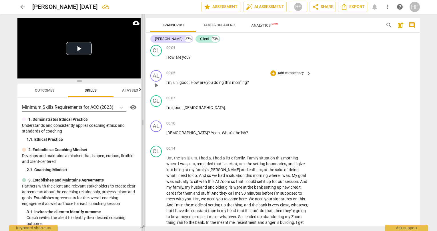
drag, startPoint x: 156, startPoint y: 125, endPoint x: 139, endPoint y: 126, distance: 16.3
click at [142, 126] on span at bounding box center [143, 122] width 3 height 217
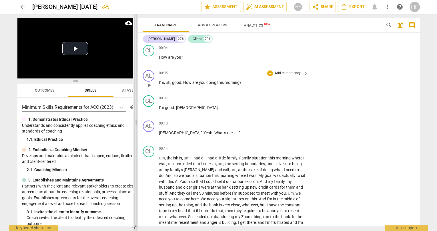
drag, startPoint x: 139, startPoint y: 126, endPoint x: 132, endPoint y: 125, distance: 7.7
click at [134, 125] on span at bounding box center [135, 122] width 3 height 217
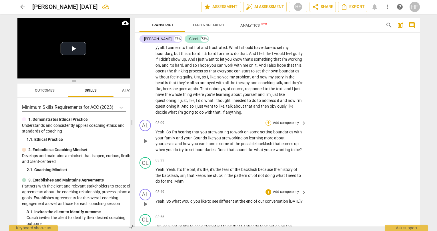
click at [267, 120] on div "+" at bounding box center [269, 123] width 6 height 6
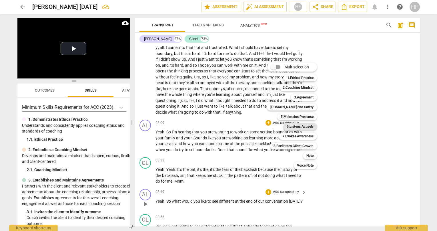
click at [307, 128] on b "6.Listens Actively" at bounding box center [300, 126] width 27 height 7
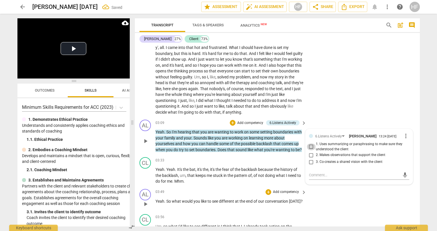
click at [309, 143] on input "1. Uses summarizing or paraphrasing to make sure they understood the client" at bounding box center [311, 146] width 9 height 7
checkbox input "true"
click at [233, 120] on div "+" at bounding box center [233, 123] width 6 height 6
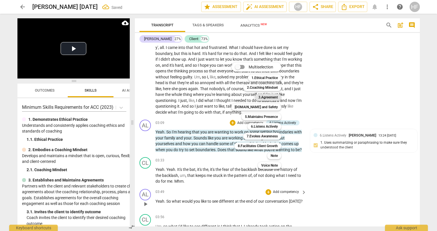
click at [272, 97] on b "3.Agreement" at bounding box center [268, 97] width 19 height 7
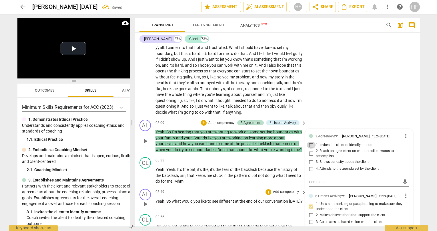
click at [311, 142] on input "1. Invites the client to identify outcome" at bounding box center [311, 145] width 9 height 7
checkbox input "true"
click at [318, 179] on textarea at bounding box center [354, 181] width 91 height 5
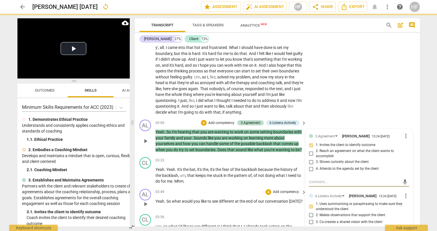
type textarea "D"
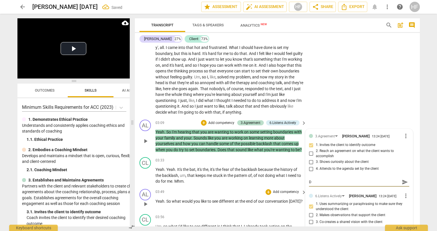
type textarea "Do"
type textarea "Doe"
type textarea "Does"
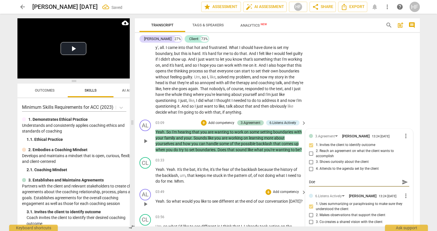
type textarea "Does"
type textarea "Does t"
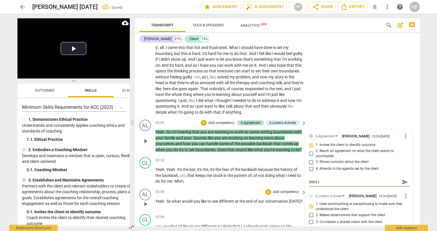
type textarea "Does th"
type textarea "Does tha"
type textarea "Does that"
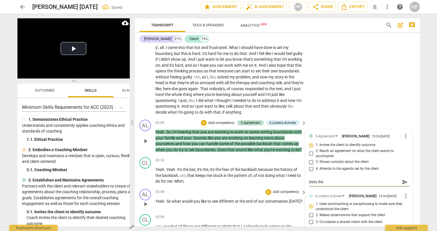
type textarea "Does that"
type textarea "Does that o"
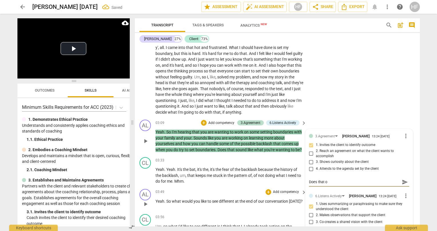
type textarea "Does that os"
type textarea "Does that o"
type textarea "Does that"
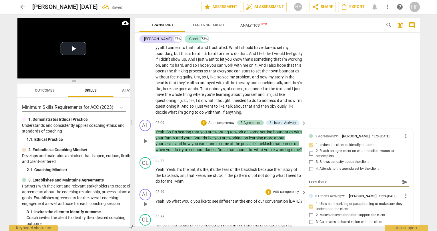
type textarea "Does that"
type textarea "Does that s"
type textarea "Does that so"
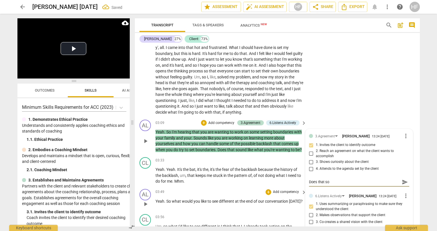
type textarea "Does that soi"
type textarea "Does that soin"
type textarea "Does that soind"
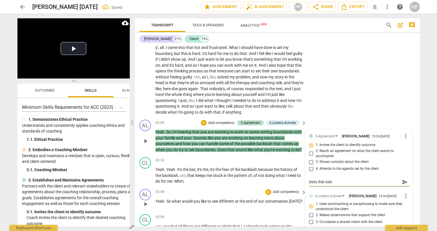
type textarea "Does that soind"
type textarea "Does that soinds"
type textarea "Does that soind"
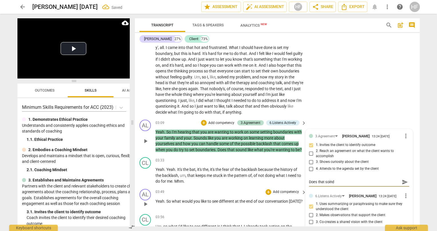
type textarea "Does that soin"
type textarea "Does that soi"
type textarea "Does that so"
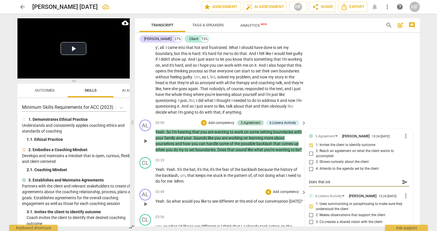
type textarea "Does that so"
type textarea "Does that sou"
type textarea "Does that soun"
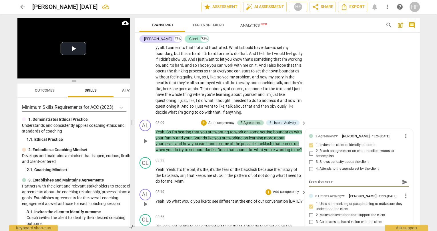
type textarea "Does that sound"
click at [333, 95] on div "CL play_arrow pause 00:14 + Add competency keyboard_arrow_right Um , the ish is…" at bounding box center [277, 25] width 285 height 184
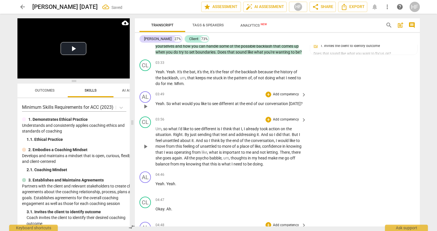
scroll to position [501, 0]
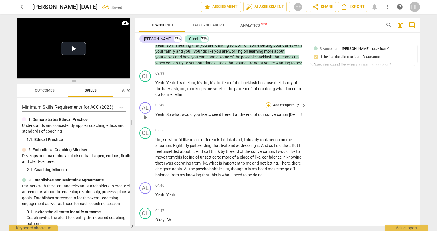
click at [266, 102] on div "+" at bounding box center [269, 105] width 6 height 6
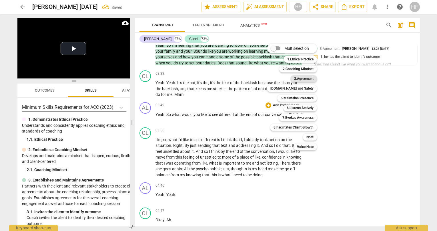
click at [308, 79] on b "3.Agreement" at bounding box center [303, 78] width 19 height 7
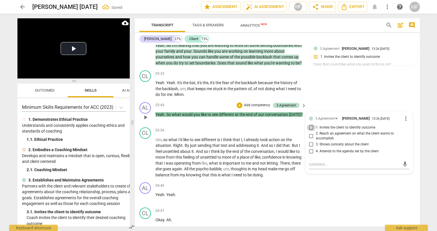
click at [310, 124] on input "1. Invites the client to identify outcome" at bounding box center [311, 127] width 9 height 7
click at [312, 132] on input "2. Reach an agreement on what the client wants to accomplish" at bounding box center [311, 135] width 9 height 7
click at [327, 89] on div "CL play_arrow pause 03:33 + Add competency keyboard_arrow_right Yeah . Yeah . I…" at bounding box center [277, 84] width 285 height 32
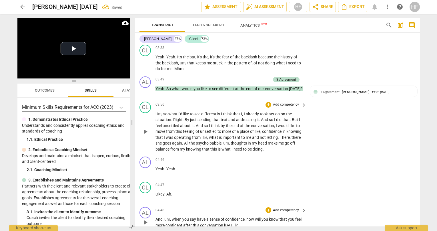
scroll to position [550, 0]
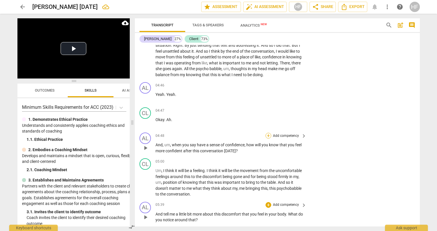
click at [267, 133] on div "+" at bounding box center [269, 136] width 6 height 6
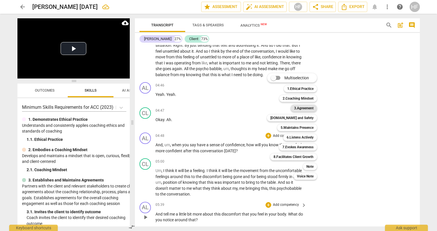
click at [308, 107] on b "3.Agreement" at bounding box center [303, 108] width 19 height 7
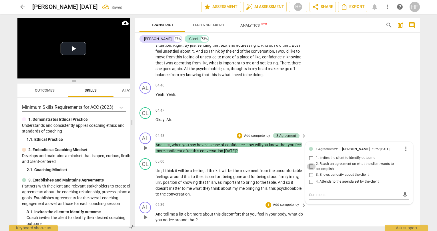
click at [310, 163] on input "2. Reach an agreement on what the client wants to accomplish" at bounding box center [311, 166] width 9 height 7
click at [342, 105] on div "CL play_arrow pause 04:47 + Add competency keyboard_arrow_right Okay . Ah ." at bounding box center [277, 117] width 285 height 25
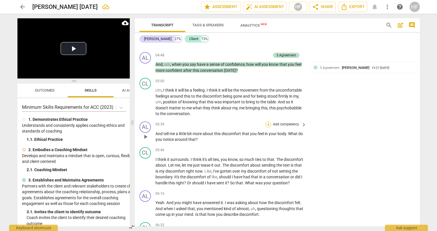
click at [267, 122] on div "+" at bounding box center [269, 125] width 6 height 6
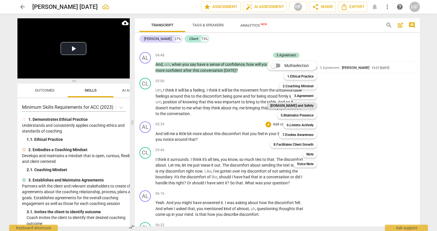
click at [309, 106] on b "[DOMAIN_NAME] and Safety" at bounding box center [292, 105] width 43 height 7
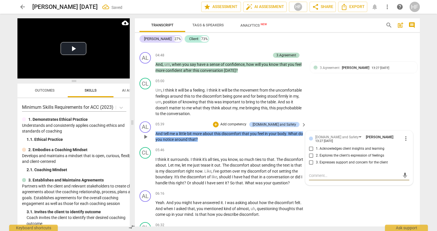
click at [313, 152] on input "2. Explores the client's expression of feelings" at bounding box center [311, 155] width 9 height 7
click at [323, 173] on textarea at bounding box center [354, 175] width 91 height 5
click at [327, 173] on textarea "What do you notice in your bosy arounf that discoimfort?" at bounding box center [354, 175] width 91 height 5
click at [358, 173] on textarea "What do you notice in your bosy arounf that discoimfort?" at bounding box center [354, 175] width 91 height 5
click at [402, 172] on span "send" at bounding box center [405, 175] width 6 height 6
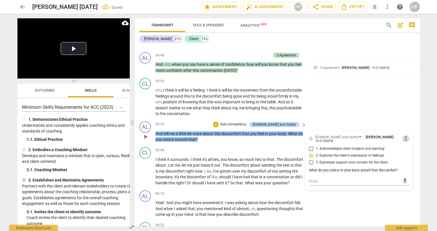
click at [405, 135] on span "more_vert" at bounding box center [406, 138] width 7 height 7
click at [406, 127] on li "Edit" at bounding box center [411, 127] width 20 height 11
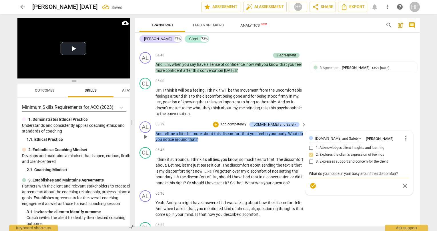
click at [357, 171] on textarea "What do you notice in your bosy arounf that discomfort?" at bounding box center [359, 173] width 100 height 5
click at [311, 182] on span "check_circle" at bounding box center [313, 185] width 7 height 7
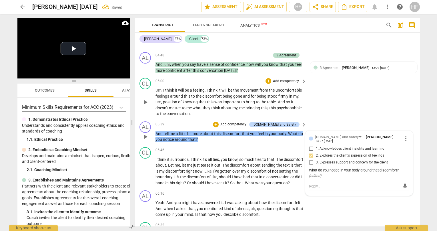
click at [337, 104] on div "CL play_arrow pause 05:00 + Add competency keyboard_arrow_right Um , I think it…" at bounding box center [277, 96] width 285 height 43
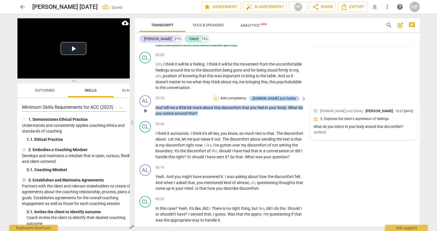
click at [219, 96] on div "+" at bounding box center [216, 99] width 6 height 6
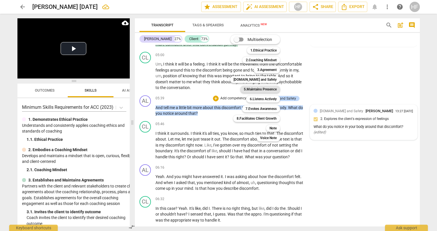
click at [272, 89] on b "5.Maintains Presence" at bounding box center [260, 89] width 33 height 7
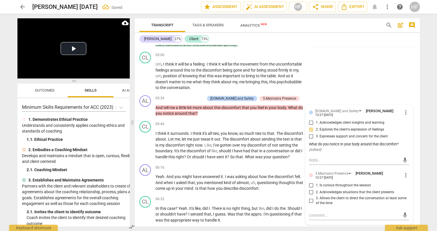
click at [316, 183] on span "1. Is curious throughout the session" at bounding box center [343, 185] width 55 height 5
click at [316, 182] on input "1. Is curious throughout the session" at bounding box center [311, 185] width 9 height 7
click at [312, 189] on input "2. Acknowledges situations that the client presents" at bounding box center [311, 192] width 9 height 7
click at [311, 197] on input "3. Allows the client to direct the conversation at least some of the time" at bounding box center [311, 200] width 9 height 7
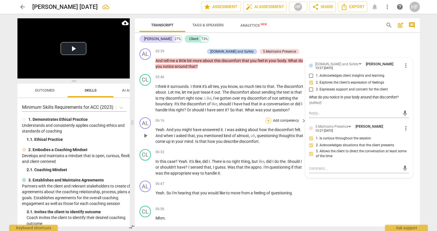
click at [267, 118] on div "+" at bounding box center [269, 121] width 6 height 6
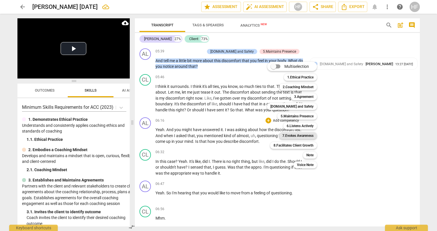
click at [305, 134] on b "7.Evokes Awareness" at bounding box center [298, 135] width 31 height 7
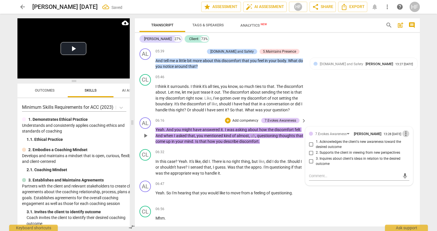
click at [407, 130] on span "more_vert" at bounding box center [406, 133] width 7 height 7
click at [403, 138] on li "Delete" at bounding box center [411, 139] width 20 height 11
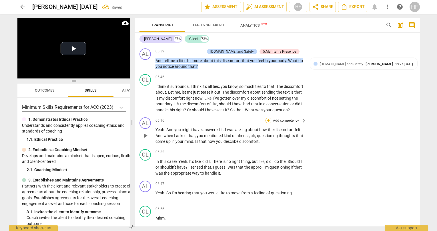
click at [270, 118] on div "+" at bounding box center [269, 121] width 6 height 6
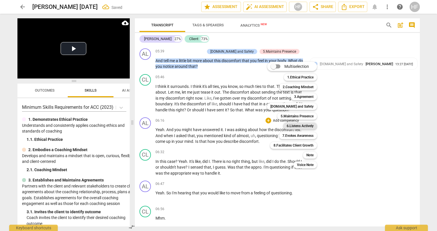
click at [311, 125] on b "6.Listens Actively" at bounding box center [300, 125] width 27 height 7
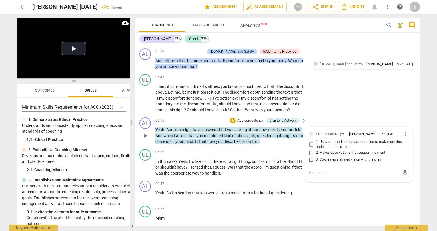
click at [310, 149] on input "2. Makes observations that support the client" at bounding box center [311, 152] width 9 height 7
click at [313, 170] on textarea at bounding box center [354, 172] width 91 height 5
drag, startPoint x: 339, startPoint y: 167, endPoint x: 337, endPoint y: 175, distance: 8.3
click at [339, 170] on textarea "Consider: What dod you think you were answering?" at bounding box center [354, 172] width 91 height 5
click at [403, 170] on span "send" at bounding box center [405, 173] width 6 height 6
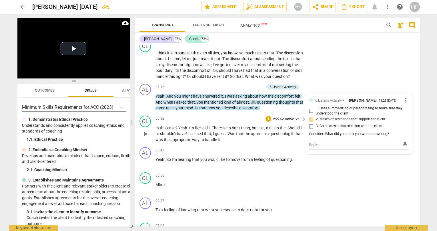
scroll to position [788, 0]
click at [344, 162] on div "AL play_arrow pause 06:47 + Add competency keyboard_arrow_right Yeah . So I'm h…" at bounding box center [277, 157] width 285 height 25
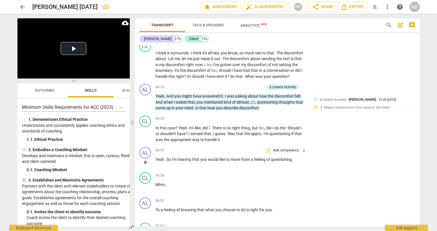
click at [268, 147] on div "+" at bounding box center [269, 150] width 6 height 6
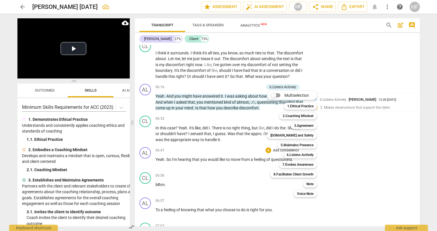
click at [360, 124] on div at bounding box center [218, 115] width 437 height 231
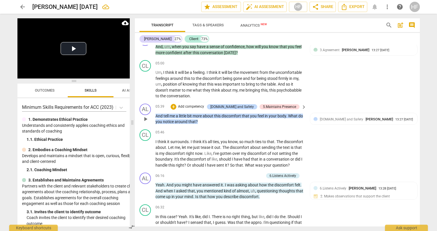
scroll to position [779, 0]
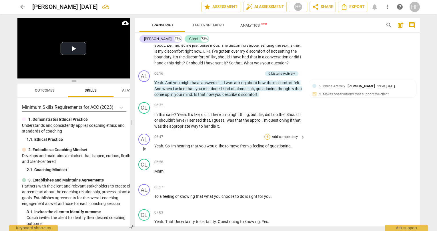
click at [269, 134] on div "+" at bounding box center [268, 137] width 6 height 6
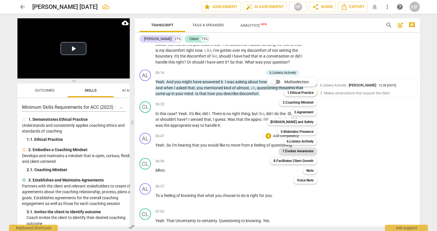
click at [305, 150] on b "7.Evokes Awareness" at bounding box center [298, 151] width 31 height 7
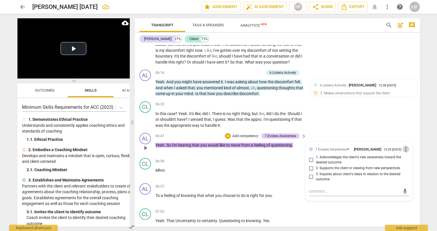
click at [403, 146] on span "more_vert" at bounding box center [406, 149] width 7 height 7
click at [404, 154] on li "Delete" at bounding box center [411, 154] width 20 height 11
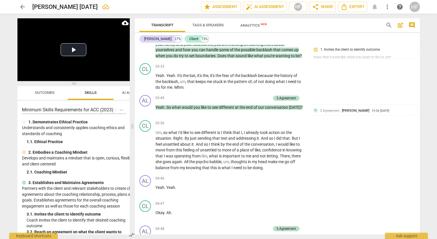
scroll to position [402, 0]
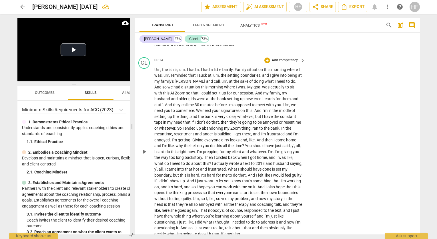
click at [146, 148] on span "play_arrow" at bounding box center [144, 151] width 7 height 7
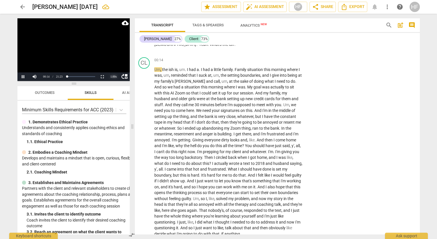
click at [113, 77] on div "1.00 x" at bounding box center [113, 76] width 11 height 9
click at [113, 63] on li "1.5x" at bounding box center [113, 63] width 11 height 6
click at [23, 76] on button "Pause" at bounding box center [22, 76] width 11 height 9
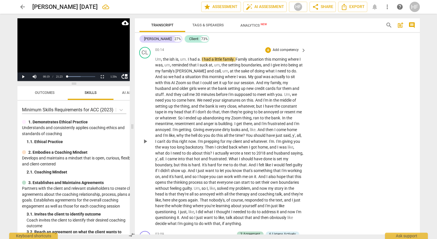
click at [147, 138] on span "play_arrow" at bounding box center [145, 141] width 7 height 7
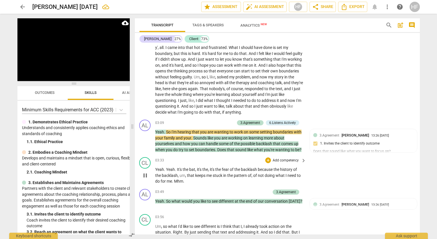
scroll to position [418, 0]
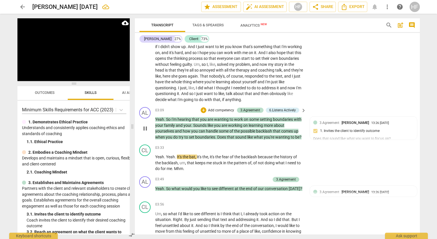
click at [145, 125] on span "pause" at bounding box center [145, 128] width 7 height 7
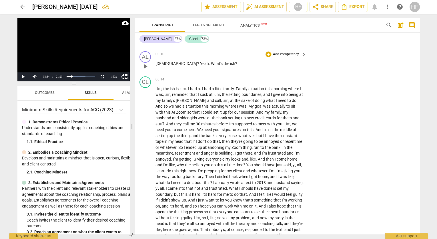
scroll to position [281, 0]
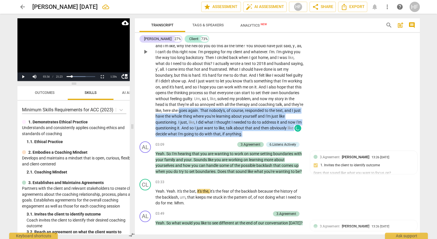
drag, startPoint x: 208, startPoint y: 104, endPoint x: 274, endPoint y: 129, distance: 71.1
click at [274, 129] on p "Um , the ish is , um . I had a . I had a little family . Family situation this …" at bounding box center [230, 52] width 148 height 170
click at [278, 119] on icon "button" at bounding box center [280, 119] width 6 height 7
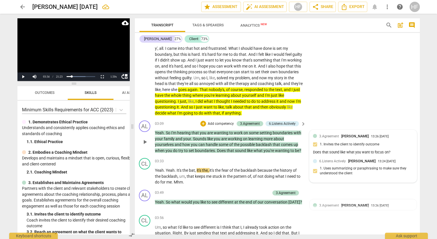
click at [374, 147] on div "3.Agreement [PERSON_NAME] 13:26 [DATE] 1. Invites the client to identify outcom…" at bounding box center [363, 144] width 100 height 23
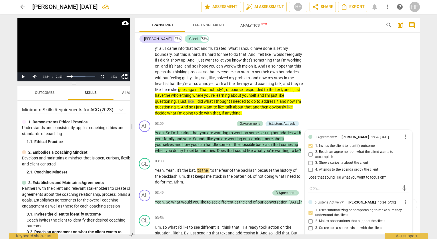
click at [321, 96] on div "CL play_arrow pause 00:14 + Add competency keyboard_arrow_right Um , the ish is…" at bounding box center [276, 26] width 285 height 184
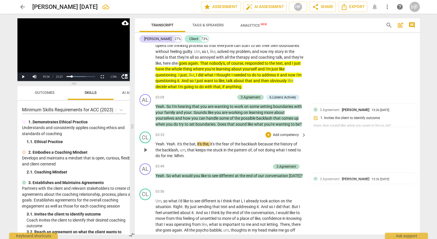
click at [149, 146] on span "play_arrow" at bounding box center [145, 149] width 7 height 7
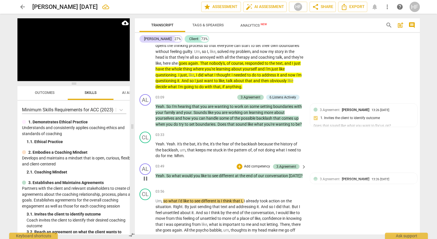
click at [144, 175] on span "pause" at bounding box center [145, 178] width 7 height 7
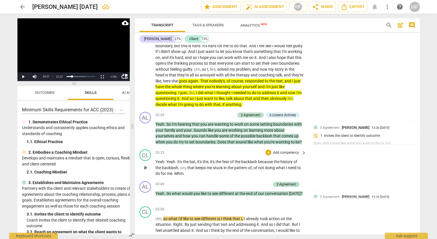
scroll to position [417, 0]
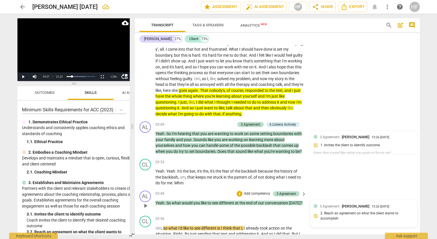
click at [335, 204] on span "3.Agreement" at bounding box center [330, 206] width 20 height 4
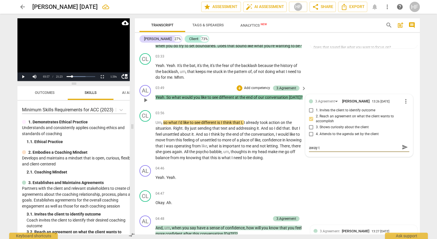
scroll to position [0, 0]
click at [403, 147] on span "send" at bounding box center [405, 150] width 6 height 6
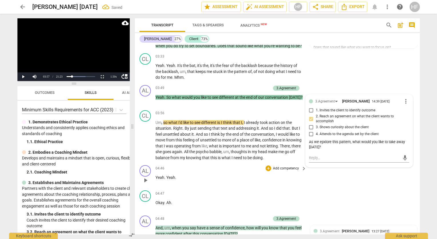
click at [219, 165] on div "04:46 + Add competency keyboard_arrow_right" at bounding box center [232, 168] width 152 height 6
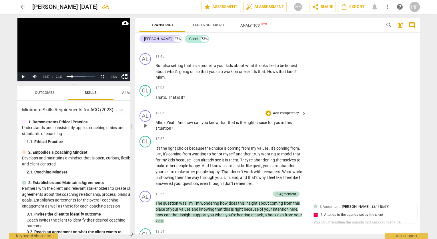
scroll to position [1352, 0]
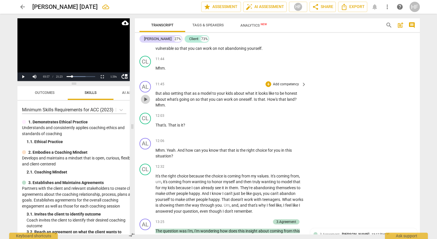
click at [147, 96] on span "play_arrow" at bounding box center [145, 99] width 7 height 7
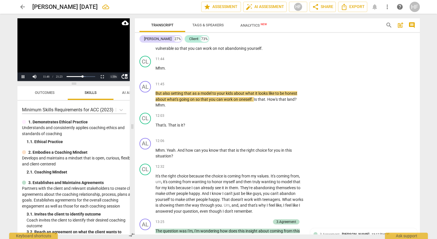
click at [114, 75] on div "1.50 x" at bounding box center [113, 76] width 11 height 9
click at [115, 57] on li "1.25x" at bounding box center [113, 57] width 11 height 6
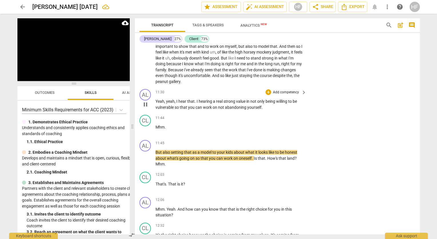
click at [146, 101] on span "pause" at bounding box center [145, 104] width 7 height 7
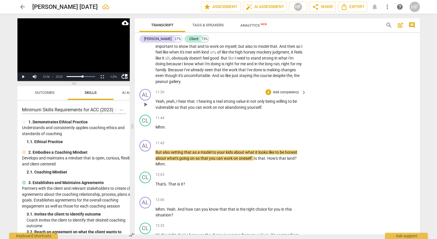
click at [145, 101] on span "play_arrow" at bounding box center [145, 104] width 7 height 7
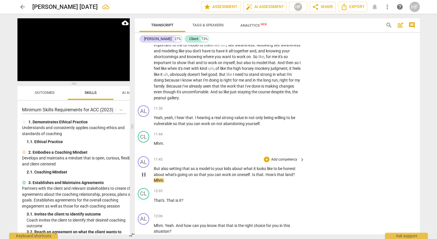
click at [145, 171] on span "pause" at bounding box center [143, 174] width 7 height 7
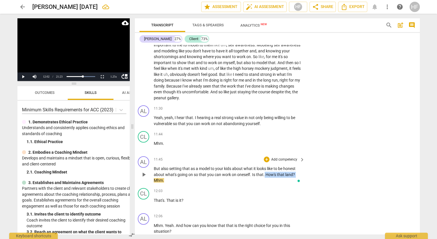
drag, startPoint x: 296, startPoint y: 162, endPoint x: 265, endPoint y: 163, distance: 31.2
click at [265, 166] on p "But also setting that as a model to your kids about what it looks like to be ho…" at bounding box center [228, 175] width 148 height 18
click at [307, 155] on icon "button" at bounding box center [309, 155] width 6 height 7
click at [267, 156] on div "+" at bounding box center [267, 159] width 6 height 6
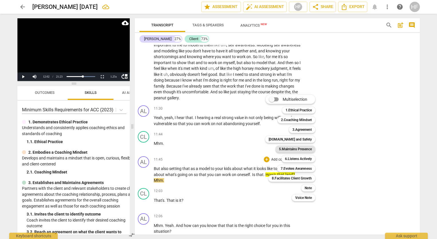
click at [304, 149] on b "5.Maintains Presence" at bounding box center [295, 149] width 33 height 7
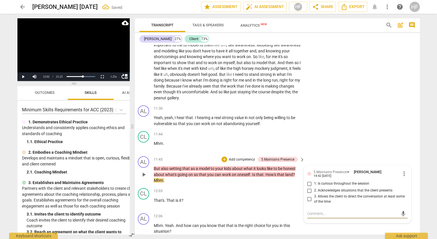
click at [403, 170] on span "more_vert" at bounding box center [404, 173] width 7 height 7
drag, startPoint x: 408, startPoint y: 182, endPoint x: 409, endPoint y: 173, distance: 9.2
click at [409, 178] on div "Edit Delete" at bounding box center [218, 119] width 437 height 239
click at [409, 172] on li "Delete" at bounding box center [409, 172] width 20 height 11
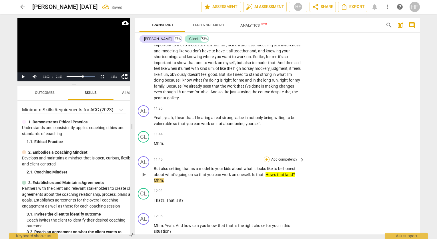
click at [266, 156] on div "+" at bounding box center [267, 159] width 6 height 6
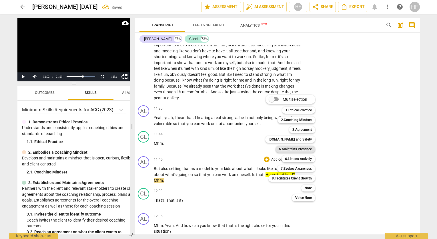
click at [304, 149] on b "5.Maintains Presence" at bounding box center [295, 149] width 33 height 7
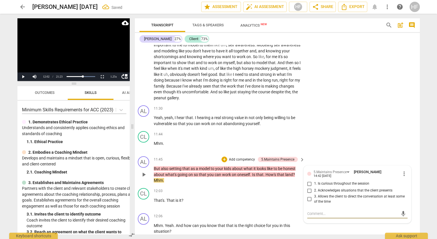
click at [404, 170] on span "more_vert" at bounding box center [404, 173] width 7 height 7
click at [407, 171] on li "Delete" at bounding box center [409, 172] width 20 height 11
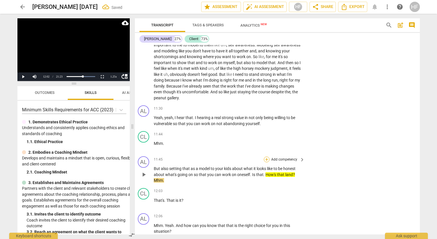
click at [265, 156] on div "+" at bounding box center [267, 159] width 6 height 6
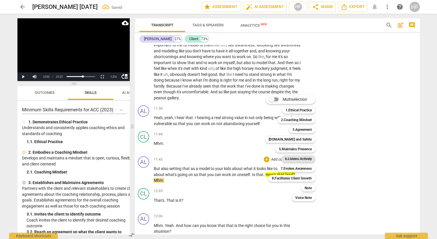
click at [304, 159] on b "6.Listens Actively" at bounding box center [298, 158] width 27 height 7
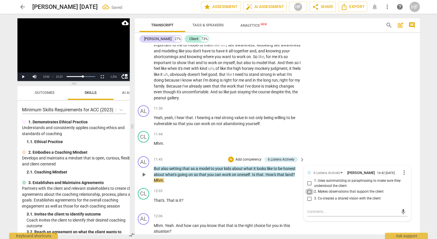
click at [309, 188] on input "2. Makes observations that support the client" at bounding box center [309, 191] width 9 height 7
click at [309, 195] on input "3. Co-creates a shared vision with the client" at bounding box center [309, 198] width 9 height 7
click at [359, 138] on div "CL play_arrow pause 11:44 + Add competency keyboard_arrow_right Mhm ." at bounding box center [275, 141] width 285 height 25
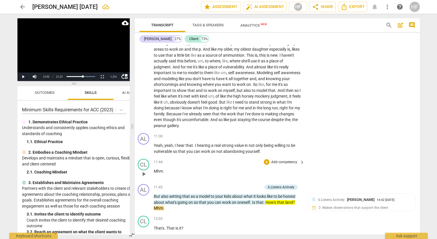
scroll to position [1142, 2]
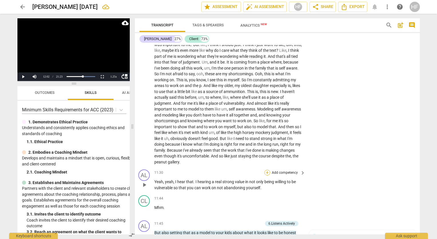
click at [267, 170] on div "+" at bounding box center [268, 173] width 6 height 6
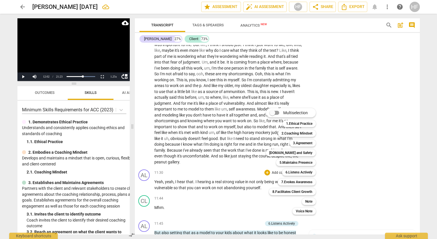
click at [343, 164] on div at bounding box center [218, 119] width 437 height 239
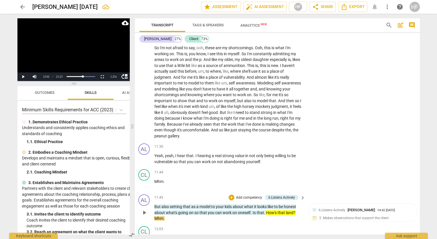
scroll to position [1208, 1]
click at [266, 144] on div "+" at bounding box center [268, 147] width 6 height 6
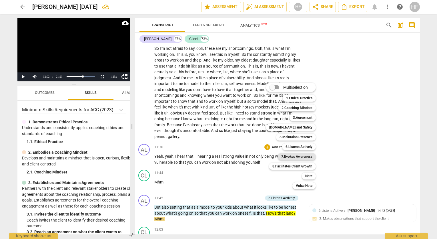
click at [300, 156] on b "7.Evokes Awareness" at bounding box center [296, 156] width 31 height 7
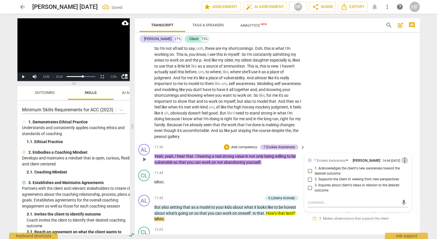
click at [404, 157] on span "more_vert" at bounding box center [404, 160] width 7 height 7
click at [403, 163] on li "Delete" at bounding box center [409, 160] width 20 height 11
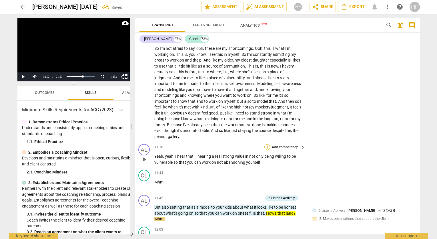
click at [268, 144] on div "+" at bounding box center [268, 147] width 6 height 6
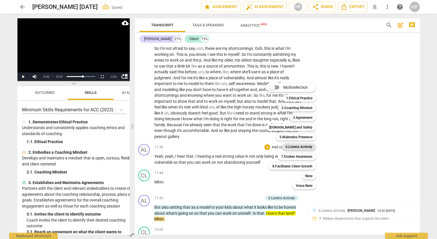
click at [309, 146] on b "6.Listens Actively" at bounding box center [299, 146] width 27 height 7
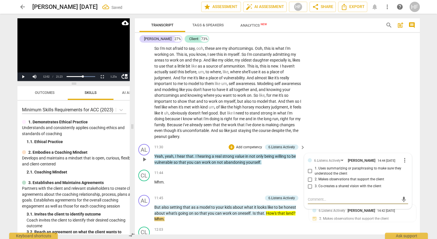
click at [402, 157] on span "more_vert" at bounding box center [404, 160] width 7 height 7
click at [405, 156] on li "Delete" at bounding box center [409, 159] width 20 height 11
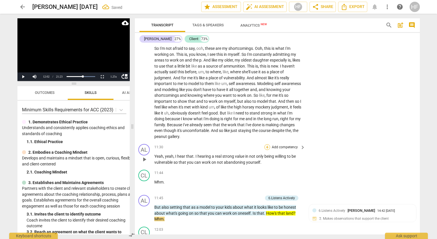
click at [268, 144] on div "+" at bounding box center [268, 147] width 6 height 6
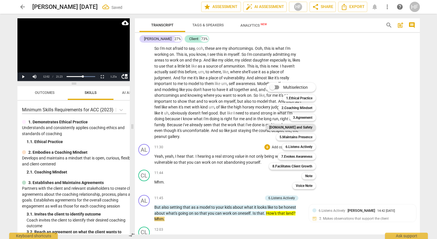
click at [305, 129] on b "[DOMAIN_NAME] and Safety" at bounding box center [290, 127] width 43 height 7
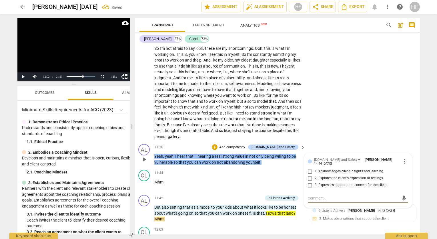
click at [311, 175] on input "2. Explores the client's expression of feelings" at bounding box center [310, 178] width 9 height 7
click at [313, 191] on div "mic" at bounding box center [358, 197] width 100 height 13
click at [313, 195] on textarea at bounding box center [353, 197] width 91 height 5
drag, startPoint x: 308, startPoint y: 184, endPoint x: 308, endPoint y: 191, distance: 7.4
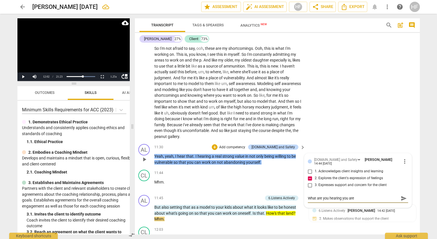
click at [308, 195] on textarea "What are you hearing you are" at bounding box center [353, 197] width 91 height 5
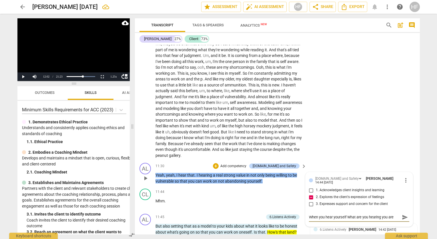
scroll to position [1189, 0]
drag, startPoint x: 396, startPoint y: 204, endPoint x: 344, endPoint y: 204, distance: 51.8
click at [344, 214] on textarea "When you hear yourself What are you hearing you are" at bounding box center [354, 216] width 91 height 5
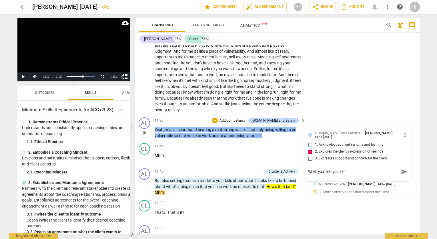
scroll to position [1231, 0]
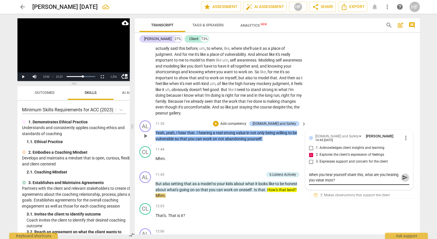
click at [404, 174] on span "send" at bounding box center [405, 177] width 6 height 6
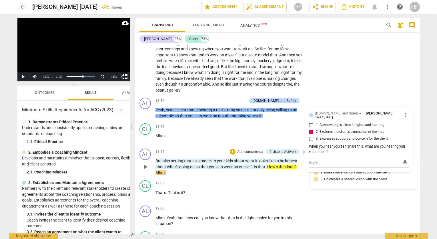
scroll to position [1256, 0]
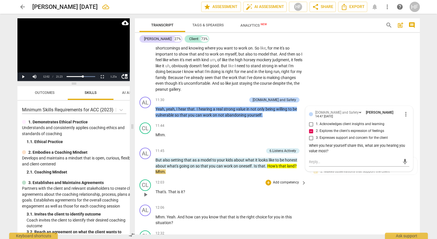
click at [319, 181] on div "CL play_arrow pause 12:03 + Add competency keyboard_arrow_right That's . That i…" at bounding box center [277, 189] width 285 height 25
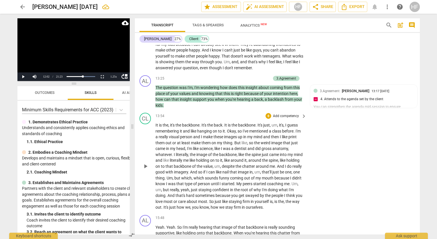
scroll to position [1465, 0]
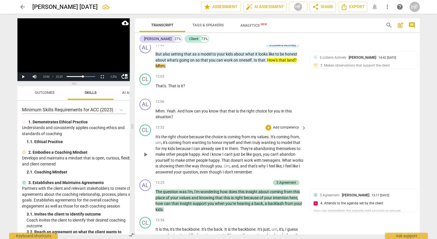
click at [337, 140] on div "CL play_arrow pause 12:32 + Add competency keyboard_arrow_right It's the right …" at bounding box center [277, 149] width 285 height 55
click at [145, 110] on span "play_arrow" at bounding box center [145, 113] width 7 height 7
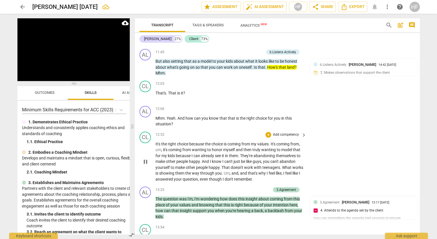
click at [145, 158] on span "pause" at bounding box center [145, 161] width 7 height 7
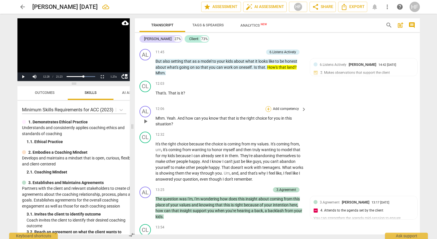
click at [267, 106] on div "+" at bounding box center [269, 109] width 6 height 6
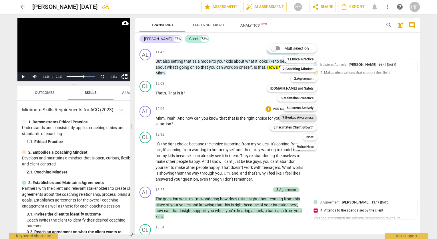
click at [309, 117] on b "7.Evokes Awareness" at bounding box center [298, 117] width 31 height 7
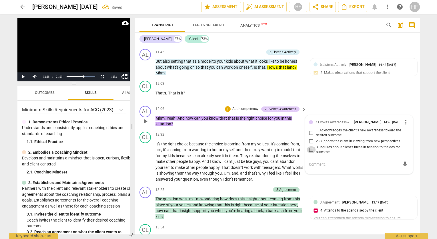
click at [314, 146] on input "3. Inquires about client's ideas in relation to the desired outcome" at bounding box center [311, 149] width 9 height 7
click at [313, 146] on input "3. Inquires about client's ideas in relation to the desired outcome" at bounding box center [311, 149] width 9 height 7
drag, startPoint x: 311, startPoint y: 137, endPoint x: 313, endPoint y: 142, distance: 5.4
click at [311, 146] on input "3. Inquires about client's ideas in relation to the desired outcome" at bounding box center [311, 149] width 9 height 7
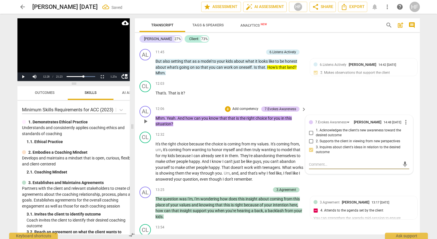
click at [313, 162] on textarea at bounding box center [354, 164] width 91 height 5
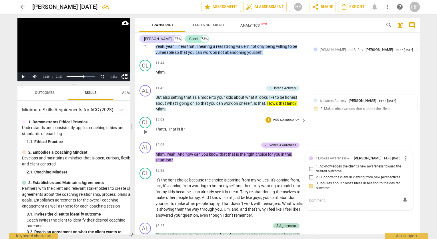
click at [146, 128] on span "play_arrow" at bounding box center [145, 131] width 7 height 7
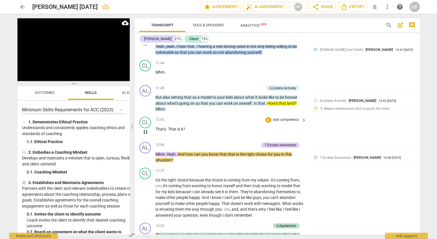
click at [144, 128] on span "pause" at bounding box center [145, 131] width 7 height 7
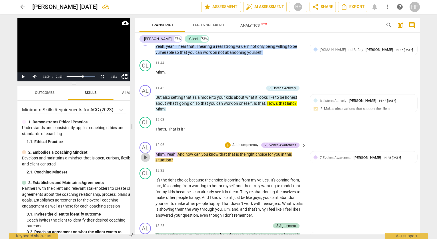
click at [144, 154] on span "play_arrow" at bounding box center [145, 157] width 7 height 7
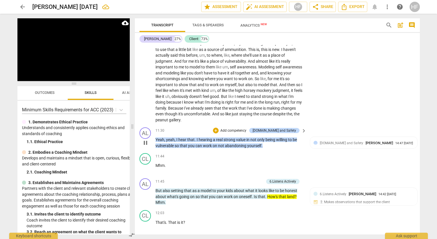
scroll to position [1254, 0]
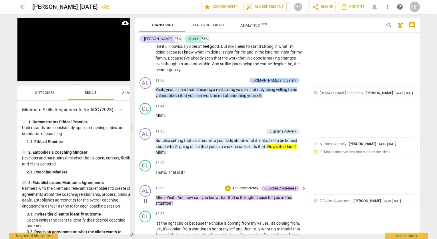
click at [148, 197] on span "pause" at bounding box center [145, 200] width 7 height 7
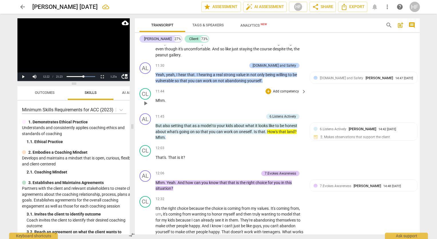
scroll to position [1291, 0]
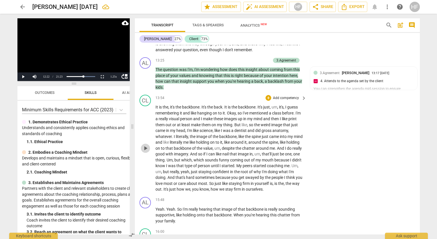
click at [145, 145] on span "play_arrow" at bounding box center [145, 148] width 7 height 7
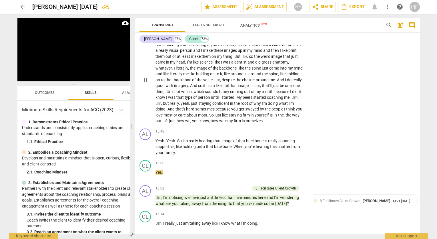
scroll to position [1552, 0]
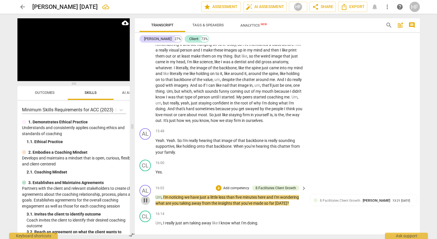
click at [146, 197] on span "pause" at bounding box center [145, 200] width 7 height 7
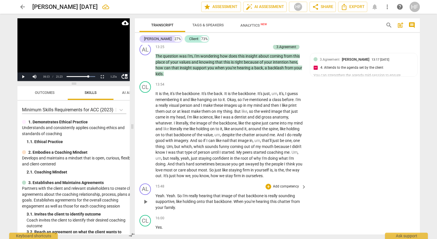
scroll to position [1498, 0]
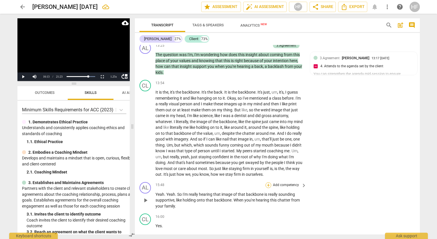
click at [267, 182] on div "+" at bounding box center [269, 185] width 6 height 6
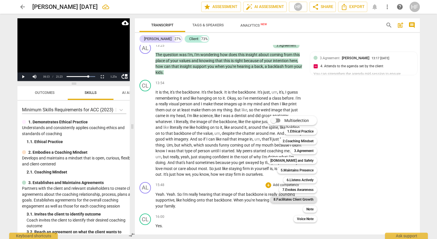
click at [310, 201] on b "8.Facilitates Client Growth" at bounding box center [294, 199] width 40 height 7
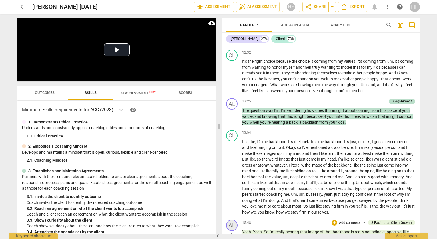
scroll to position [1457, 0]
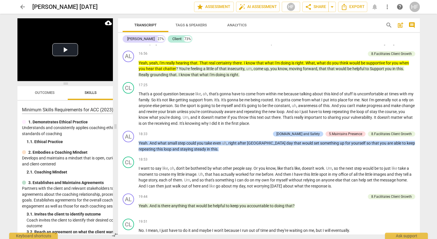
drag, startPoint x: 220, startPoint y: 128, endPoint x: 118, endPoint y: 129, distance: 102.1
click at [116, 128] on span at bounding box center [115, 126] width 3 height 225
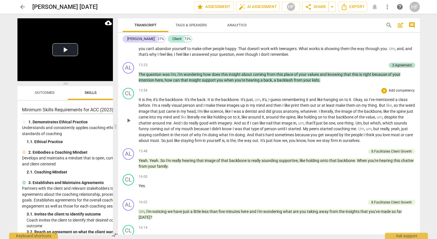
scroll to position [1212, 0]
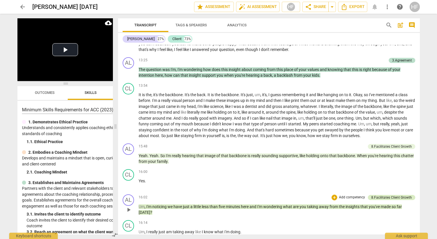
click at [374, 195] on div "8.Facilitates Client Growth" at bounding box center [391, 197] width 41 height 5
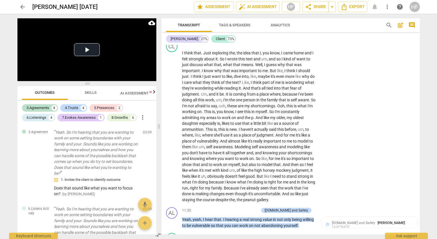
scroll to position [1091, 0]
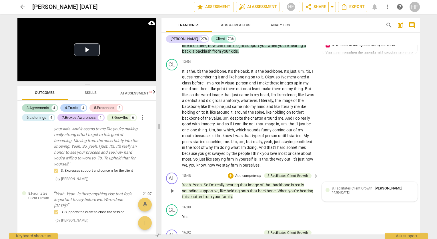
click at [348, 185] on div "8.Facilitates Client Growth Heidi Fishbein" at bounding box center [368, 187] width 73 height 5
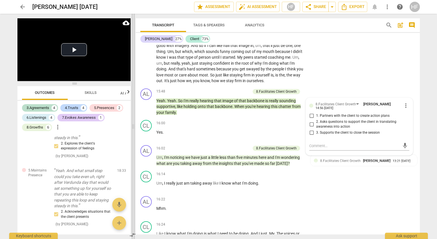
drag, startPoint x: 159, startPoint y: 126, endPoint x: 133, endPoint y: 128, distance: 25.8
click at [133, 128] on span at bounding box center [133, 126] width 3 height 225
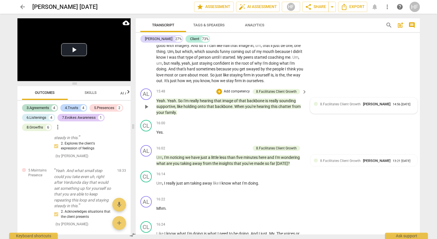
click at [328, 102] on span "8.Facilitates Client Growth" at bounding box center [340, 104] width 41 height 4
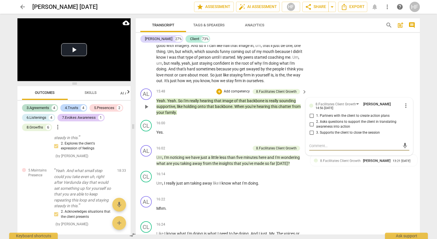
click at [313, 112] on input "1. Partners with the client to create action plans" at bounding box center [311, 115] width 9 height 7
drag, startPoint x: 313, startPoint y: 105, endPoint x: 313, endPoint y: 110, distance: 5.7
click at [313, 112] on input "1. Partners with the client to create action plans" at bounding box center [311, 115] width 9 height 7
checkbox input "false"
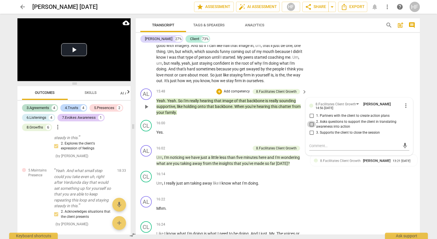
click at [312, 121] on input "2. Asks questions to support the client in translating awareness into action" at bounding box center [311, 124] width 9 height 7
checkbox input "true"
click at [319, 143] on textarea at bounding box center [354, 145] width 91 height 5
type textarea "A"
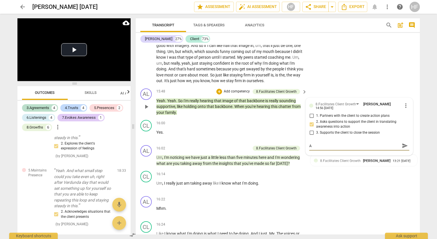
type textarea "As"
type textarea "As y"
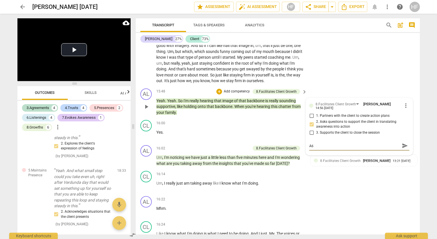
type textarea "As y"
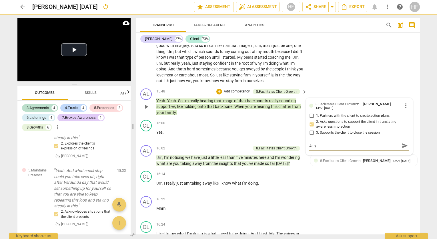
type textarea "As yo"
type textarea "As you"
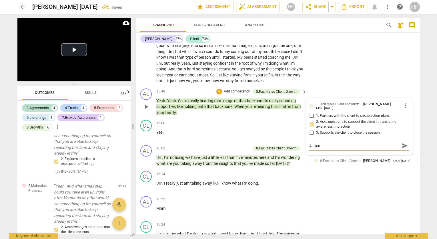
type textarea "As you i"
type textarea "As you in"
type textarea "As you inv"
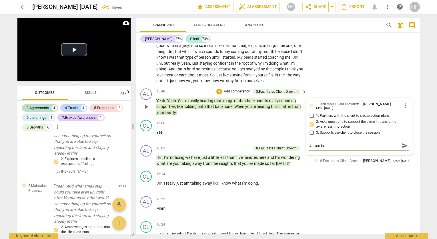
type textarea "As you inv"
type textarea "As you invi"
type textarea "As you invis"
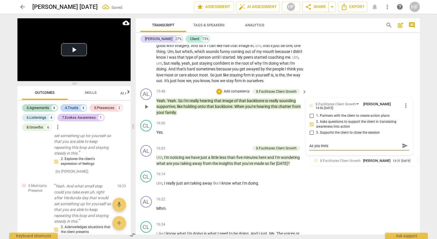
type textarea "As you invisi"
type textarea "As you invisio"
type textarea "As you invision"
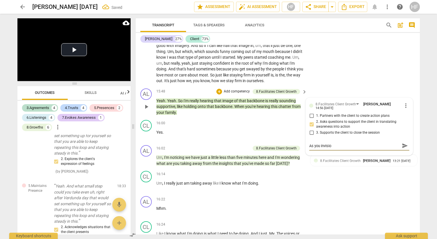
type textarea "As you invision"
type textarea "As you invision t"
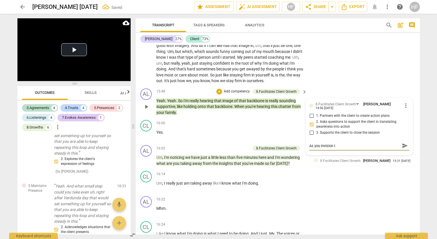
type textarea "As you invision th"
type textarea "As you invision tha"
type textarea "As you invision that"
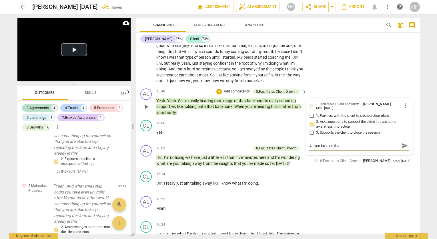
type textarea "As you invision that"
type textarea "As you invision that b"
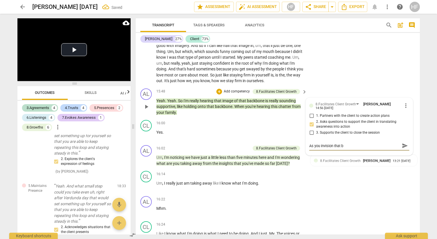
type textarea "As you invision that"
type textarea "As you invision tha"
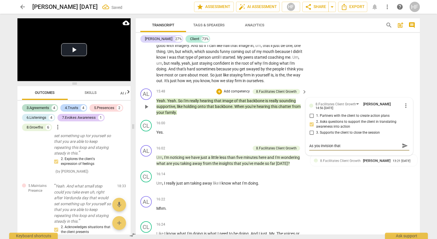
type textarea "As you invision tha"
type textarea "As you invision th"
type textarea "As you invision t"
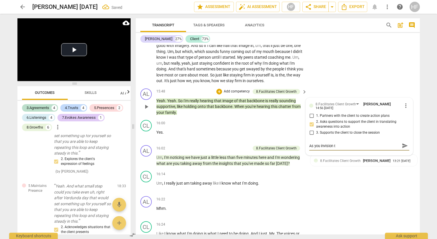
type textarea "As you invision"
type textarea "As you invision h"
type textarea "As you invision ho"
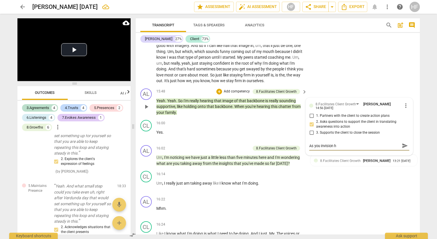
type textarea "As you invision ho"
type textarea "As you invision hol"
type textarea "As you invision hold"
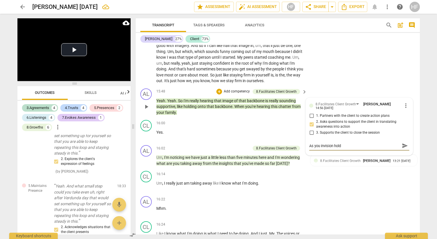
type textarea "As you invision holdi"
type textarea "As you invision holdin"
type textarea "As you invision holding"
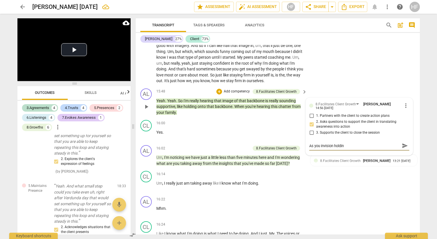
type textarea "As you invision holding"
type textarea "As you invision holding o"
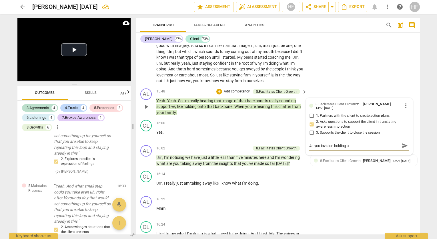
type textarea "As you invision holding on"
type textarea "As you invision holding ont"
type textarea "As you invision holding onto"
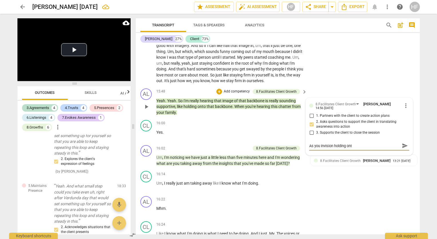
type textarea "As you invision holding onto"
type textarea "As you invision holding onto t"
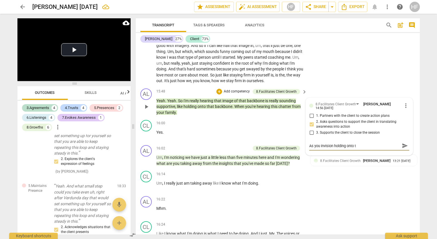
type textarea "As you invision holding onto th"
type textarea "As you invision holding onto tha"
type textarea "As you invision holding onto that"
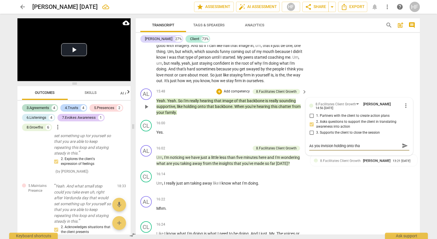
type textarea "As you invision holding onto that"
type textarea "As you invision holding onto that b"
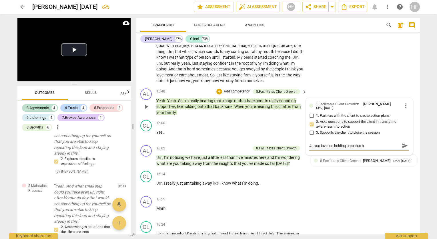
type textarea "As you invision holding onto that ba"
type textarea "As you invision holding onto that bac"
type textarea "As you invision holding onto that back"
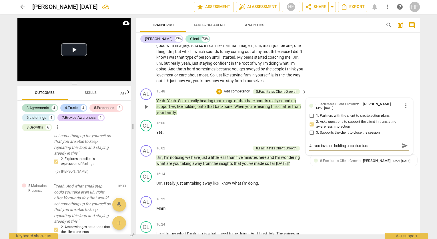
type textarea "As you invision holding onto that back"
type textarea "As you invision holding onto that backb"
type textarea "As you invision holding onto that backbo"
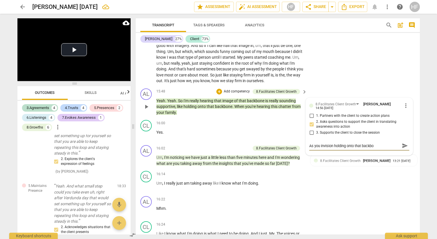
type textarea "As you invision holding onto that backbon"
type textarea "As you invision holding onto that backbone"
type textarea "As you invision holding onto that backbone,"
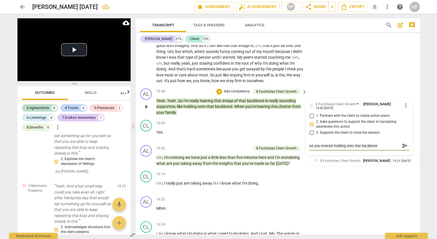
type textarea "As you invision holding onto that backbone,"
type textarea "As you invision holding onto that backbone, w"
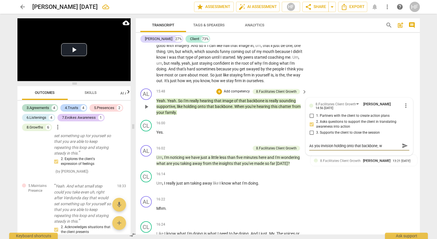
type textarea "As you invision holding onto that backbone, wh"
type textarea "As you invision holding onto that backbone, wha"
type textarea "As you invision holding onto that backbone, what"
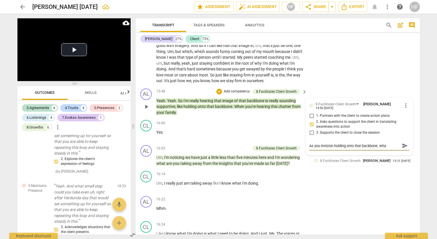
type textarea "As you invision holding onto that backbone, what"
type textarea "As you invision holding onto that backbone, what a"
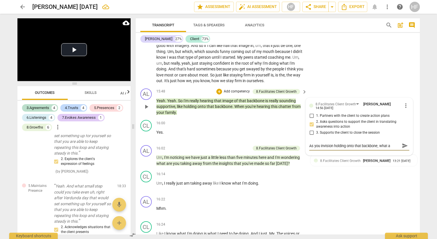
type textarea "As you invision holding onto that backbone, what ar"
type textarea "As you invision holding onto that backbone, what are"
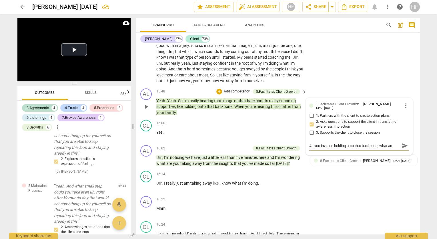
type textarea "As you invision holding onto that backbone, what are"
type textarea "As you invision holding onto that backbone, what are y"
type textarea "As you invision holding onto that backbone, what are yo"
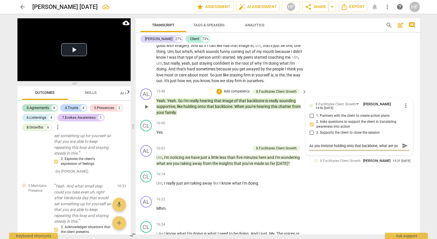
scroll to position [5, 0]
type textarea "As you invision holding onto that backbone, what are you"
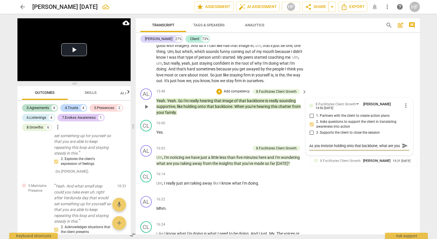
type textarea "As you invision holding onto that backbone, what are you l"
type textarea "As you invision holding onto that backbone, what are you le"
type textarea "As you invision holding onto that backbone, what are you lea"
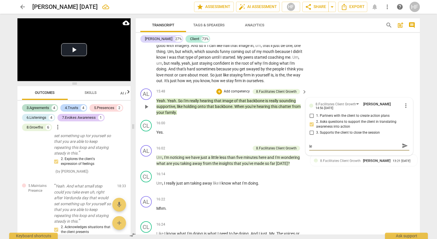
type textarea "As you invision holding onto that backbone, what are you lea"
type textarea "As you invision holding onto that backbone, what are you lear"
type textarea "As you invision holding onto that backbone, what are you learn"
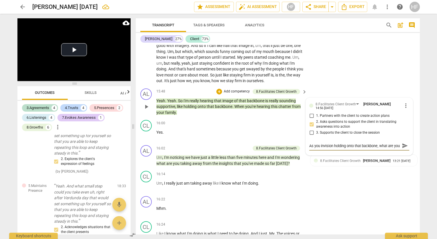
type textarea "As you invision holding onto that backbone, what are you learn"
type textarea "As you invision holding onto that backbone, what are you learni"
type textarea "As you invision holding onto that backbone, what are you learnig"
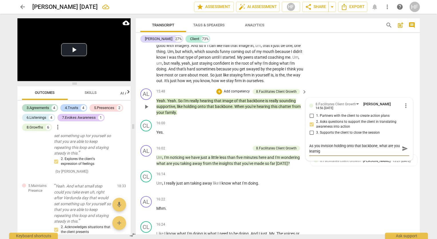
type textarea "As you invision holding onto that backbone, what are you learnign"
type textarea "As you invision holding onto that backbone, what are you learnign a"
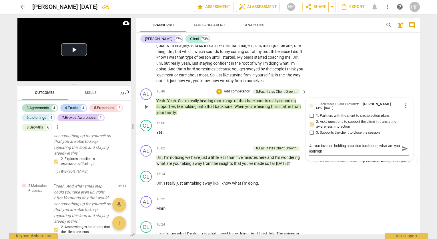
type textarea "As you invision holding onto that backbone, what are you learnign a"
type textarea "As you invision holding onto that backbone, what are you learnign ab"
type textarea "As you invision holding onto that backbone, what are you learnign abo"
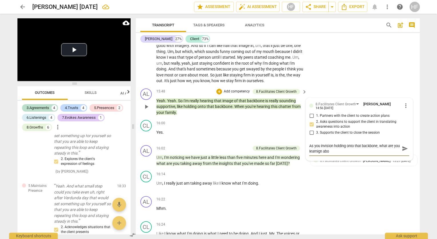
type textarea "As you invision holding onto that backbone, what are you learnign abou"
type textarea "As you invision holding onto that backbone, what are you learnign about"
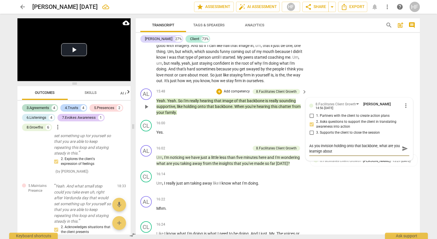
type textarea "As you invision holding onto that backbone, what are you learnign about"
type textarea "As you invision holding onto that backbone, what are you learnign about y"
type textarea "As you invision holding onto that backbone, what are you learnign about yo"
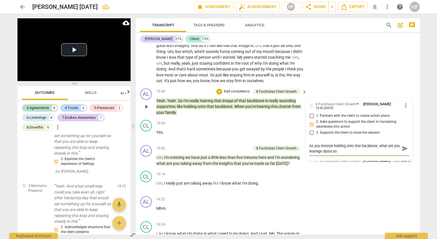
type textarea "As you invision holding onto that backbone, what are you learnign about you"
type textarea "As you invision holding onto that backbone, what are you learnign about your"
type textarea "As you invision holding onto that backbone, what are you learnign about yours"
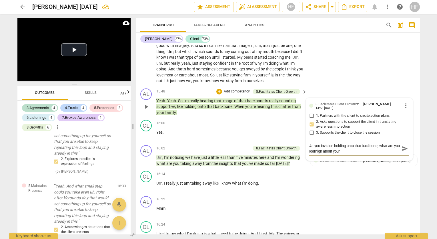
type textarea "As you invision holding onto that backbone, what are you learnign about yours"
type textarea "As you invision holding onto that backbone, what are you learnign about yourse"
type textarea "As you invision holding onto that backbone, what are you learnign about yoursel"
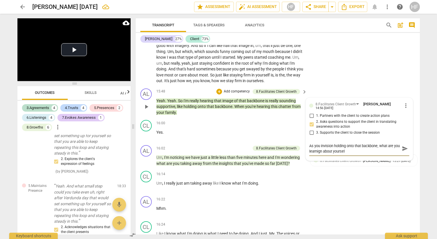
type textarea "As you invision holding onto that backbone, what are you learnign about yourself"
type textarea "As you invision holding onto that backbone, what are you learnign about yoursel…"
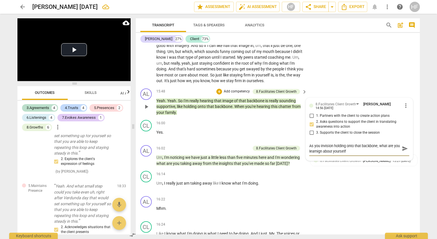
type textarea "As you invision holding onto that backbone, what are you learnign about yoursel…"
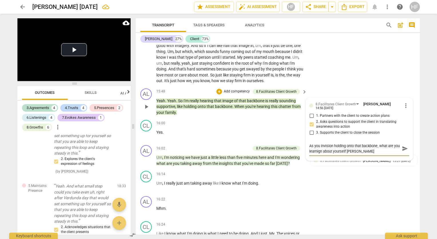
type textarea "As you invision holding onto that backbone, what are you learnign about yoursel…"
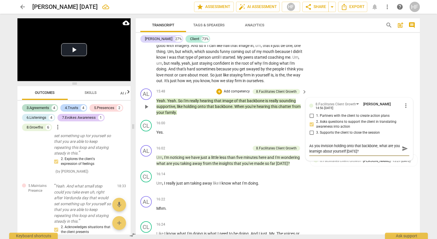
type textarea "As you invision holding onto that backbone, what are you learnign about yoursel…"
click at [402, 145] on span "send" at bounding box center [405, 148] width 6 height 6
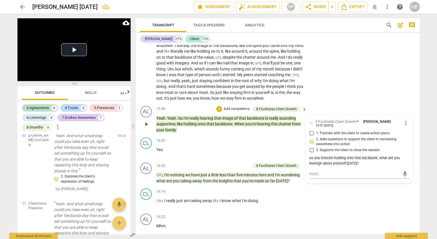
scroll to position [1560, 0]
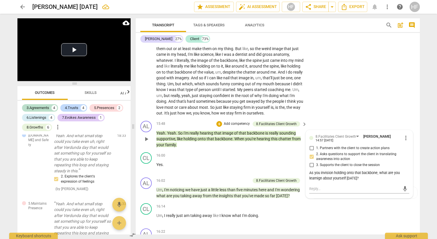
click at [365, 170] on div "As you invision holding onto that backbone, what are you learnign about yoursel…" at bounding box center [359, 175] width 100 height 11
click at [404, 134] on span "more_vert" at bounding box center [406, 137] width 7 height 7
click at [410, 128] on li "Edit" at bounding box center [411, 127] width 20 height 11
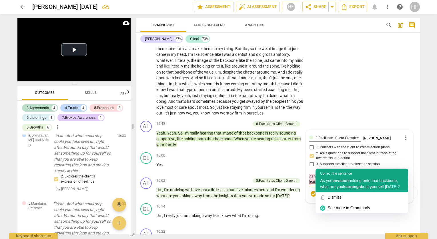
click at [334, 176] on div "Correct the sentence As you envision holding onto that backbone, what are you l…" at bounding box center [362, 179] width 93 height 23
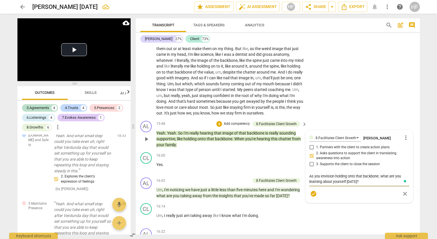
drag, startPoint x: 357, startPoint y: 172, endPoint x: 391, endPoint y: 164, distance: 34.5
click at [391, 173] on textarea "As you envision holding onto that backbone, what are you learning about yoursel…" at bounding box center [359, 178] width 100 height 11
click at [313, 190] on span "check_circle" at bounding box center [313, 193] width 7 height 7
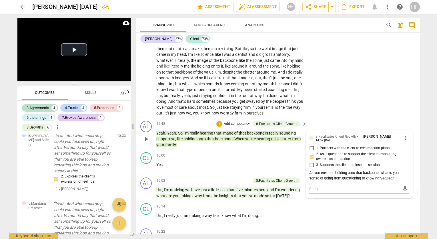
click at [403, 134] on span "more_vert" at bounding box center [406, 137] width 7 height 7
click at [408, 129] on li "Edit" at bounding box center [411, 127] width 20 height 11
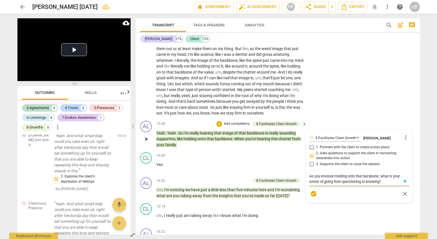
drag, startPoint x: 332, startPoint y: 170, endPoint x: 334, endPoint y: 178, distance: 7.7
click at [332, 173] on textarea "As you envision holding onto that backbone, what is your sense of going from qu…" at bounding box center [359, 178] width 100 height 11
drag, startPoint x: 319, startPoint y: 171, endPoint x: 323, endPoint y: 174, distance: 4.7
click at [319, 173] on textarea "As you envision holding onto that backbone, what is your sense of going from qu…" at bounding box center [359, 178] width 100 height 11
click at [313, 190] on span "check_circle" at bounding box center [313, 193] width 7 height 7
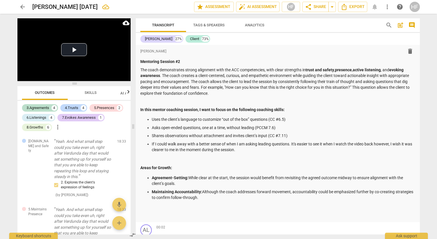
scroll to position [0, 0]
click at [234, 195] on p "Maintaining Accountability: Although the coach addresses forward movement, acco…" at bounding box center [284, 195] width 264 height 12
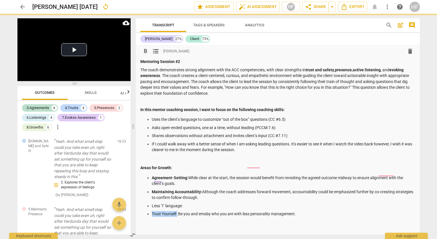
drag, startPoint x: 178, startPoint y: 210, endPoint x: 150, endPoint y: 212, distance: 27.8
click at [150, 212] on ul "Agreement-Setting: While clear at the start, the session would benefit from rev…" at bounding box center [277, 196] width 275 height 42
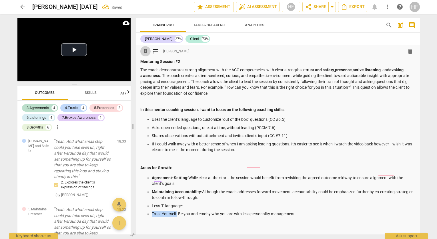
click at [144, 50] on span "format_bold" at bounding box center [145, 51] width 7 height 7
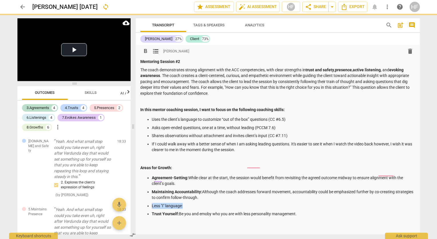
drag, startPoint x: 184, startPoint y: 202, endPoint x: 149, endPoint y: 204, distance: 35.2
click at [149, 204] on ul "Agreement-Setting: While clear at the start, the session would benefit from rev…" at bounding box center [277, 196] width 275 height 42
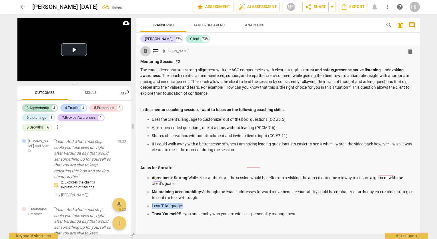
click at [147, 52] on span "format_bold" at bounding box center [145, 51] width 7 height 7
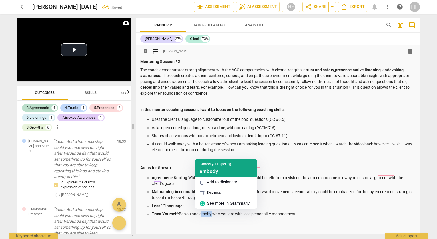
click at [206, 171] on span "embody" at bounding box center [209, 170] width 19 height 5
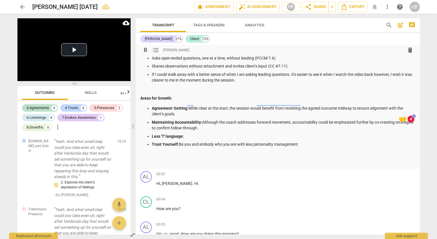
scroll to position [69, 0]
